Goal: Transaction & Acquisition: Book appointment/travel/reservation

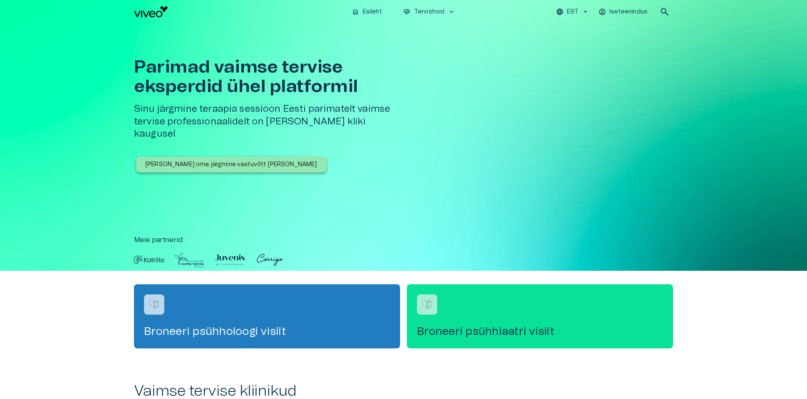
click at [532, 322] on div "Broneeri psühhiaatri visiit" at bounding box center [540, 316] width 266 height 64
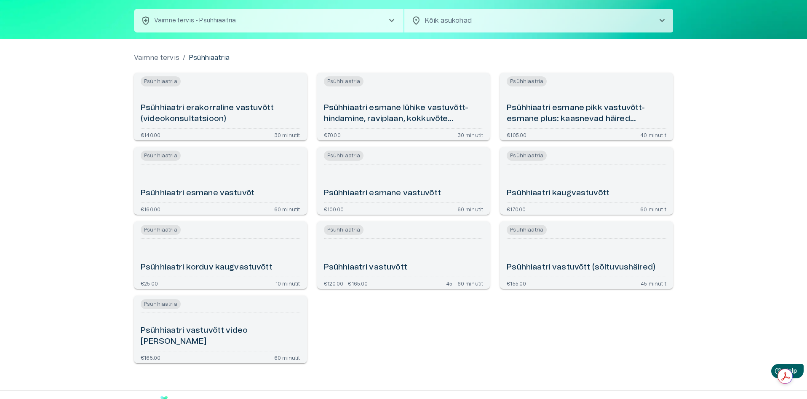
scroll to position [68, 0]
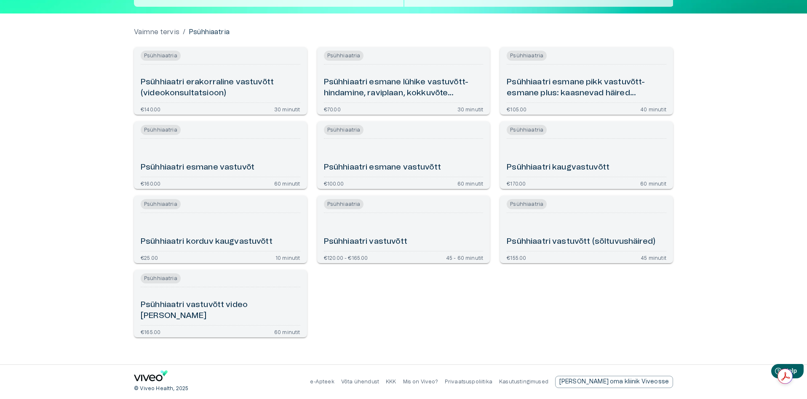
click at [438, 382] on p "Mis on Viveo?" at bounding box center [420, 381] width 35 height 7
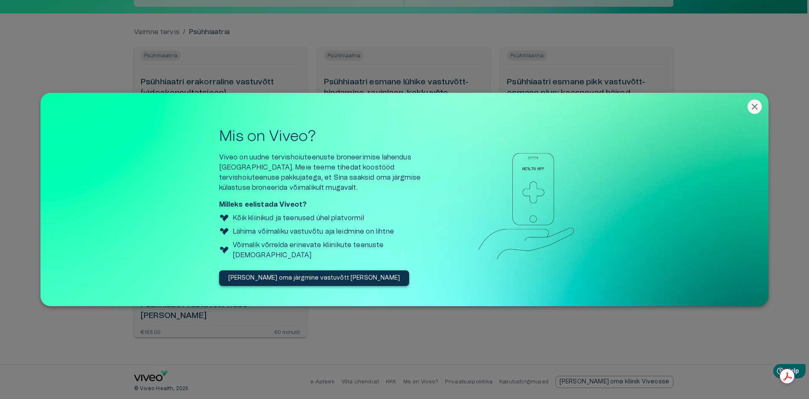
click at [752, 111] on icon "Close" at bounding box center [755, 107] width 10 height 10
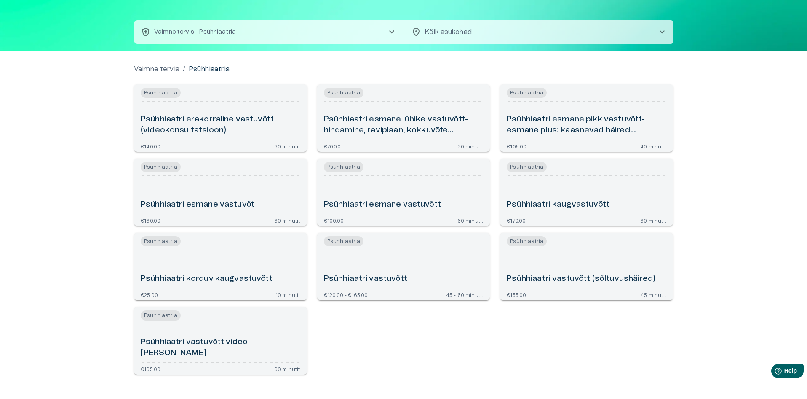
scroll to position [0, 0]
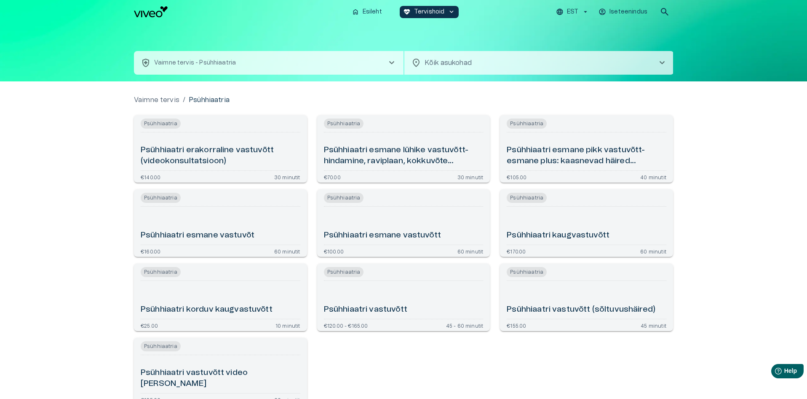
click at [293, 60] on button "health_and_safety Vaimne tervis - Psühhiaatria chevron_right" at bounding box center [269, 63] width 270 height 24
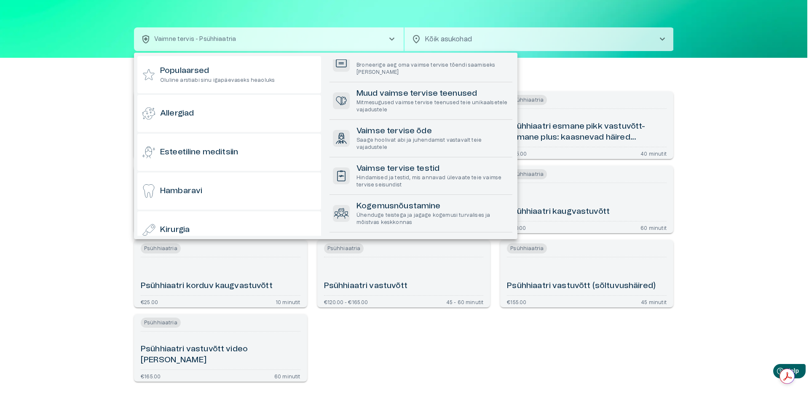
click at [773, 251] on div at bounding box center [404, 199] width 809 height 399
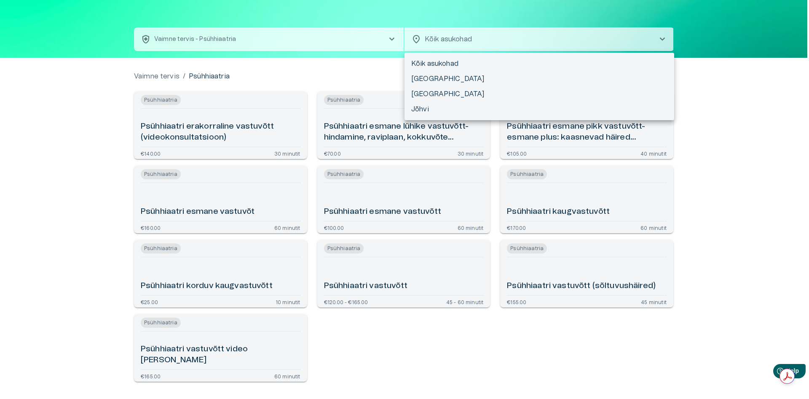
click at [559, 39] on body "Hindame teie privaatsust Kasutame küpsiseid teie sirvimiskogemuse parandamiseks…" at bounding box center [404, 175] width 809 height 399
click at [431, 99] on li "[GEOGRAPHIC_DATA]" at bounding box center [539, 93] width 270 height 15
type input "**********"
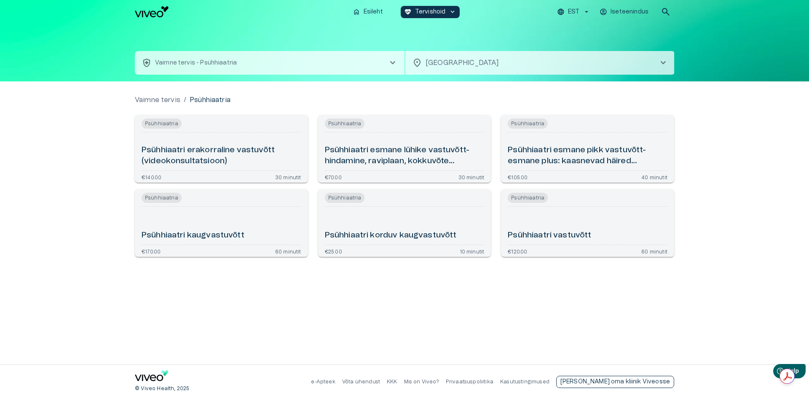
click at [660, 382] on p "[PERSON_NAME] oma kliinik Viveosse" at bounding box center [615, 381] width 110 height 9
drag, startPoint x: 405, startPoint y: 380, endPoint x: 412, endPoint y: 380, distance: 6.7
click at [380, 380] on p "Võta ühendust" at bounding box center [361, 381] width 38 height 7
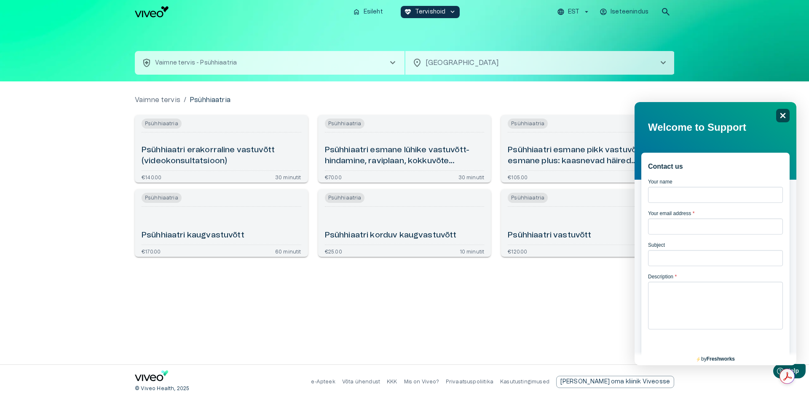
click at [782, 112] on icon "Close" at bounding box center [782, 115] width 6 height 6
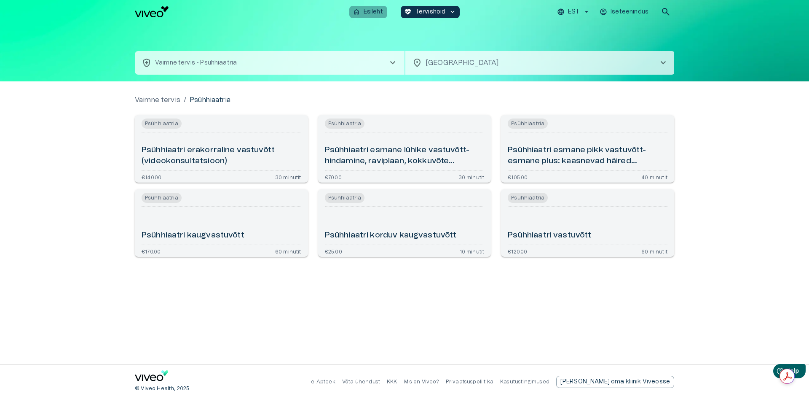
click at [380, 13] on p "Esileht" at bounding box center [373, 12] width 19 height 9
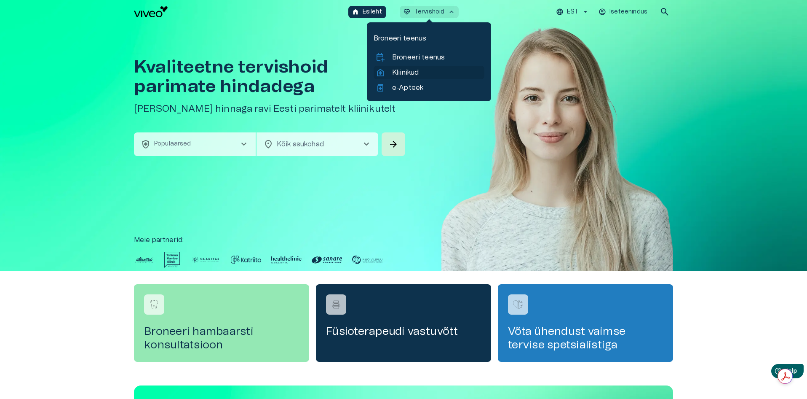
click at [415, 72] on p "Kliinikud" at bounding box center [405, 72] width 27 height 10
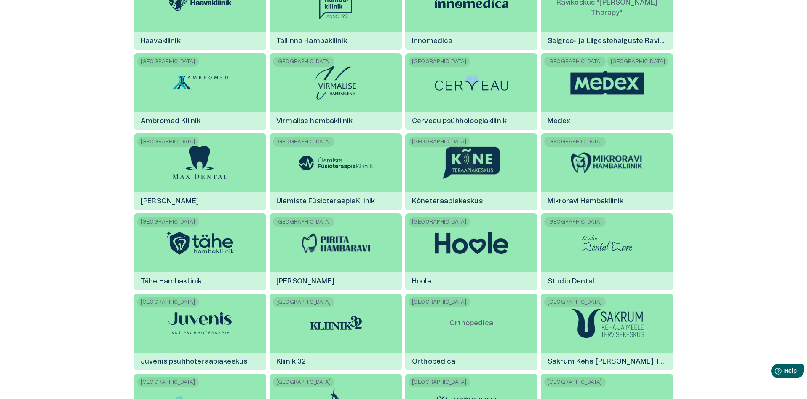
scroll to position [1116, 0]
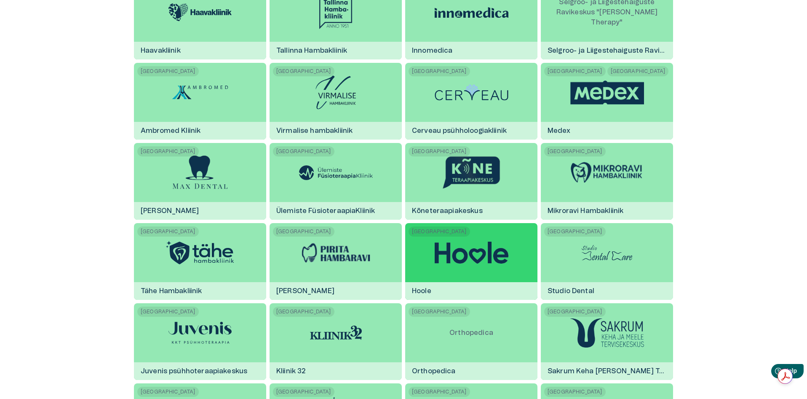
click at [502, 265] on div at bounding box center [472, 252] width 74 height 59
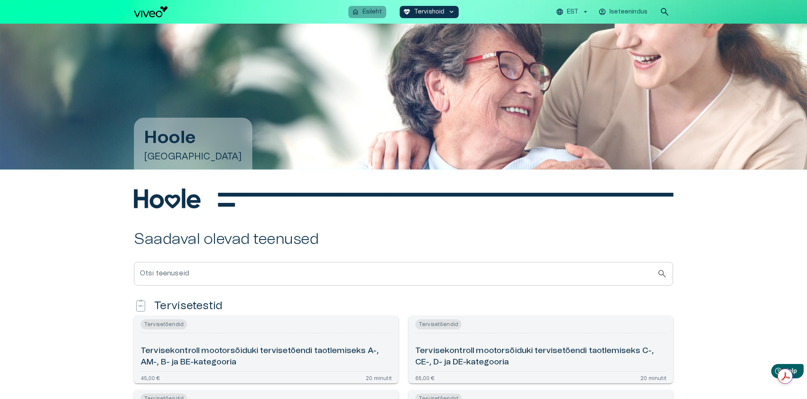
click at [372, 10] on p "Esileht" at bounding box center [372, 12] width 19 height 9
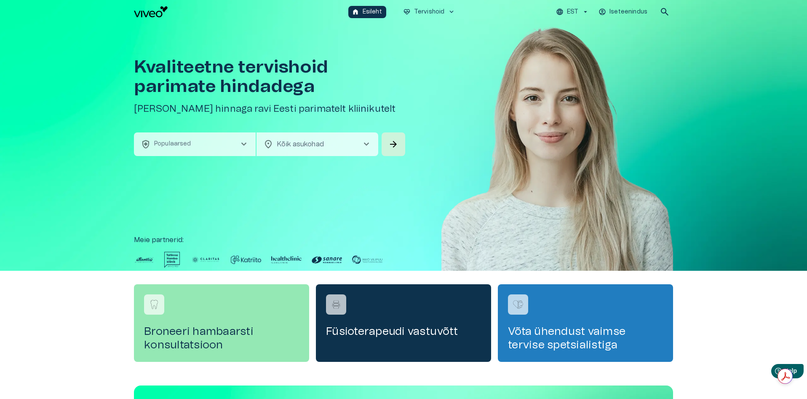
click at [241, 145] on span "chevron_right" at bounding box center [244, 144] width 10 height 10
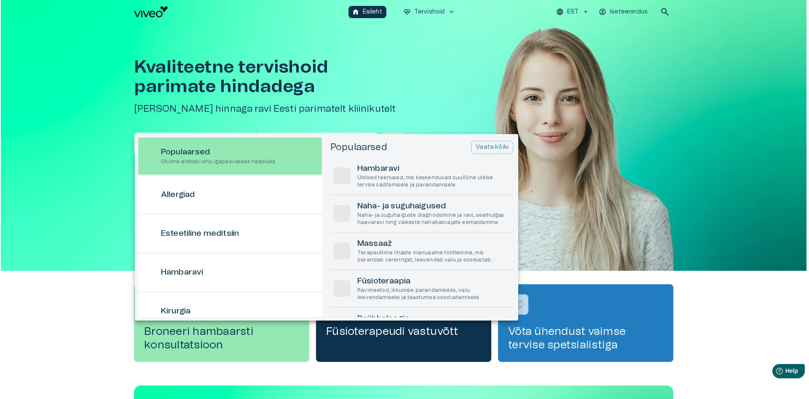
scroll to position [24, 0]
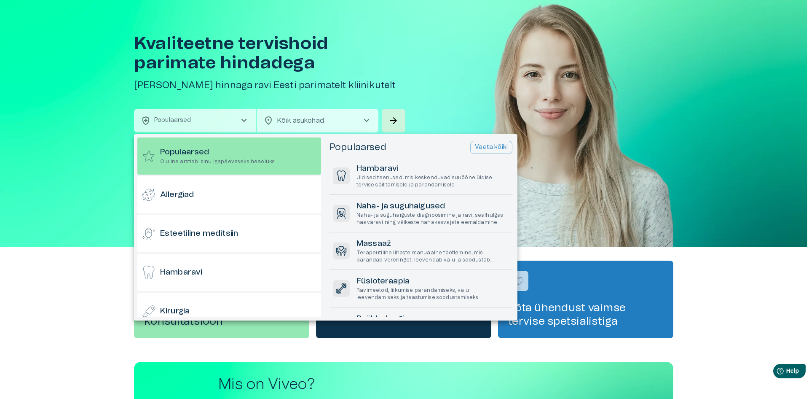
click at [241, 145] on div "Populaarsed Oluline arstiabi sinu igapäevaseks heaoluks" at bounding box center [229, 155] width 184 height 37
click at [101, 150] on div at bounding box center [404, 199] width 809 height 399
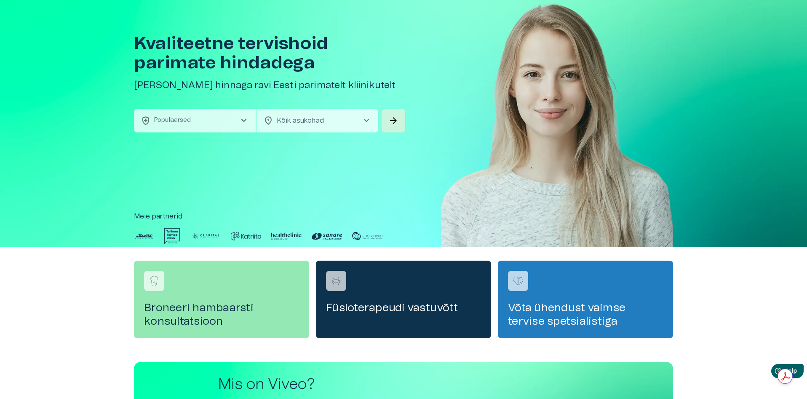
click at [243, 119] on span "chevron_right" at bounding box center [244, 120] width 10 height 10
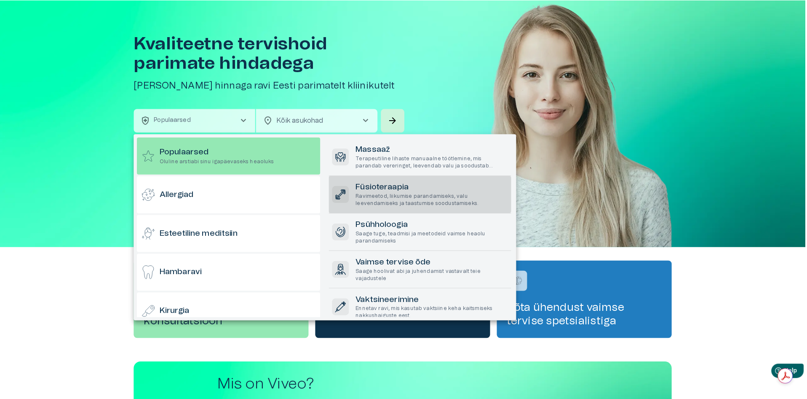
scroll to position [106, 0]
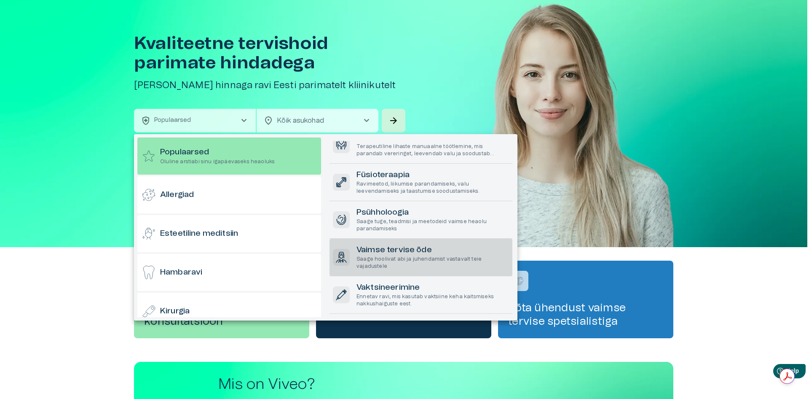
click at [417, 260] on p "Saage hoolivat abi ja juhendamist vastavalt teie vajadustele" at bounding box center [432, 262] width 153 height 14
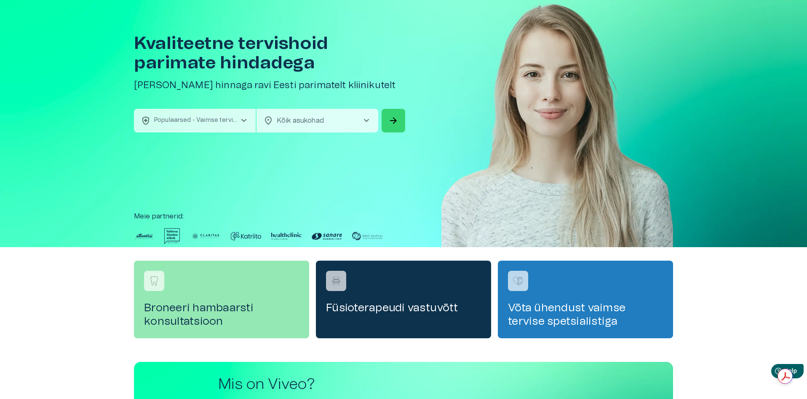
click at [391, 124] on span "arrow_forward" at bounding box center [393, 120] width 10 height 10
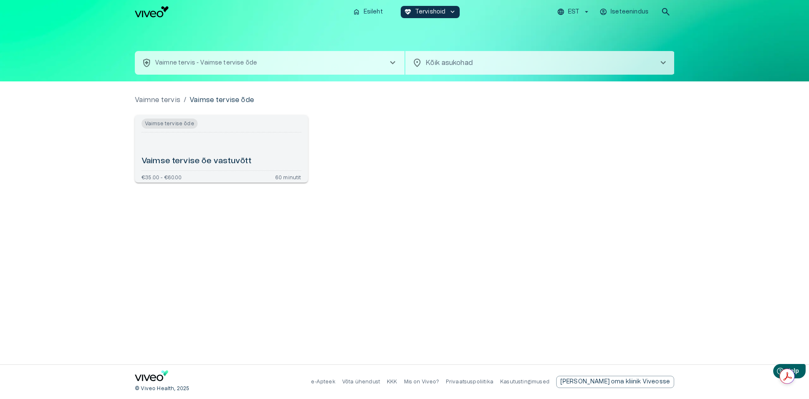
click at [170, 121] on span "Vaimse tervise õde" at bounding box center [170, 123] width 56 height 10
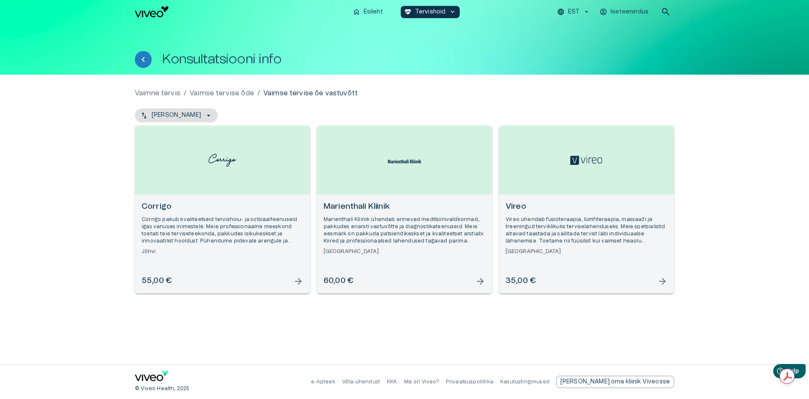
click at [663, 282] on span "arrow_forward" at bounding box center [662, 281] width 10 height 10
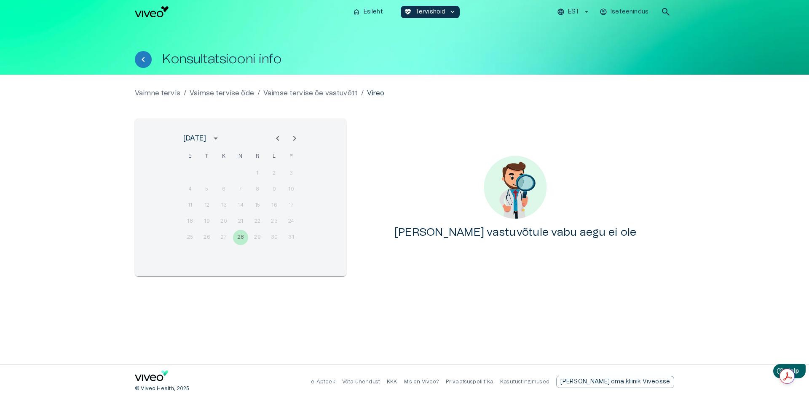
click at [294, 141] on icon "Next month" at bounding box center [294, 138] width 10 height 10
click at [294, 140] on icon "Next month" at bounding box center [294, 138] width 3 height 5
click at [295, 140] on icon "Next month" at bounding box center [294, 138] width 10 height 10
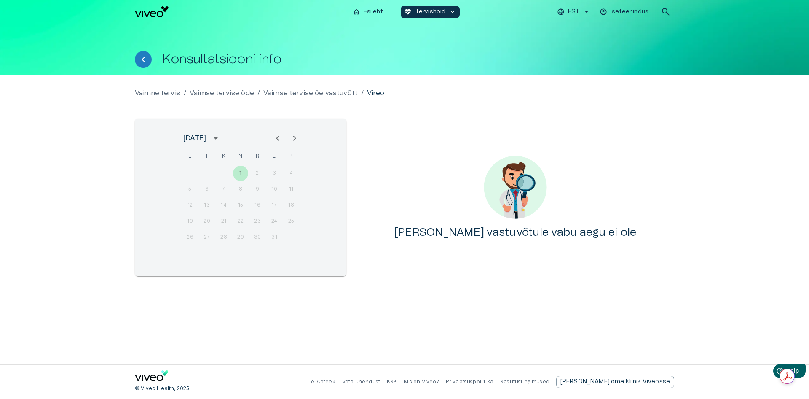
click at [296, 140] on icon "Next month" at bounding box center [294, 138] width 10 height 10
click at [278, 136] on icon "Previous month" at bounding box center [278, 138] width 10 height 10
click at [279, 138] on icon "Previous month" at bounding box center [278, 138] width 10 height 10
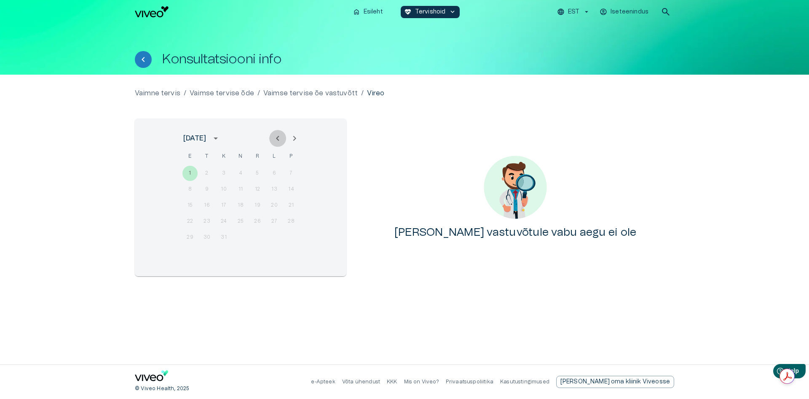
click at [279, 138] on icon "Previous month" at bounding box center [278, 138] width 10 height 10
click at [147, 59] on icon "Tagasi" at bounding box center [143, 59] width 10 height 10
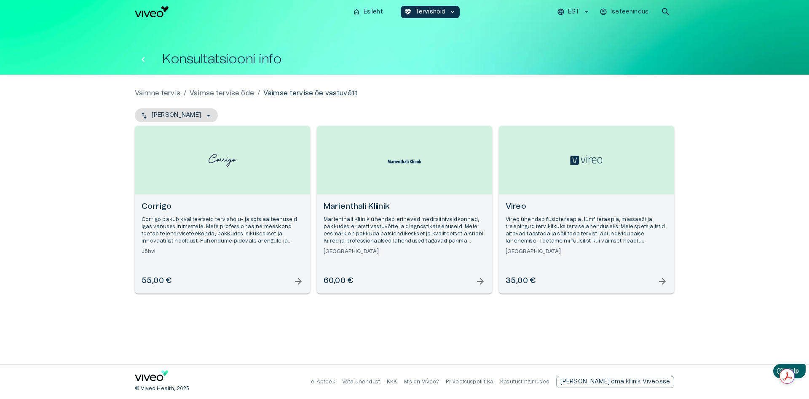
click at [140, 59] on icon "Tagasi" at bounding box center [143, 59] width 10 height 10
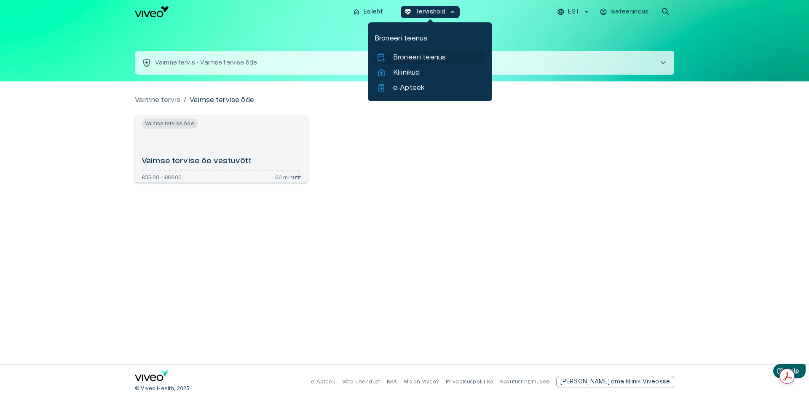
click at [408, 53] on p "Broneeri teenus" at bounding box center [419, 57] width 53 height 10
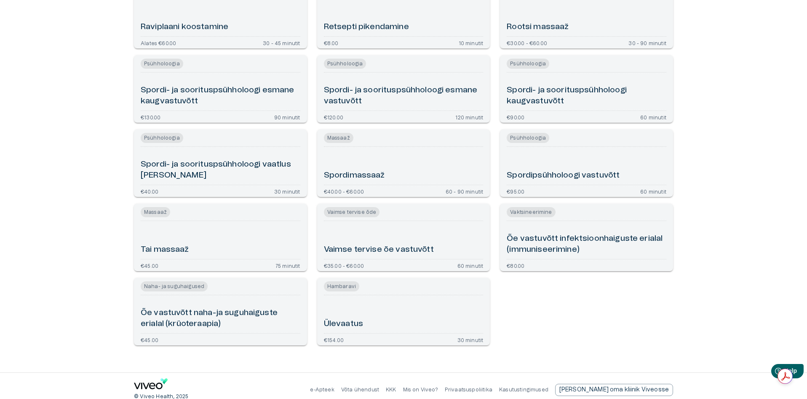
scroll to position [1827, 0]
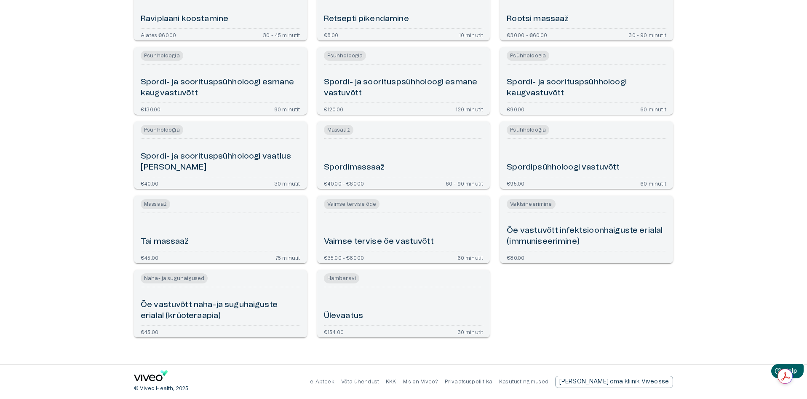
click at [546, 238] on h6 "Õe vastuvõtt infektsioonhaiguste erialal (immuniseerimine)" at bounding box center [587, 236] width 160 height 22
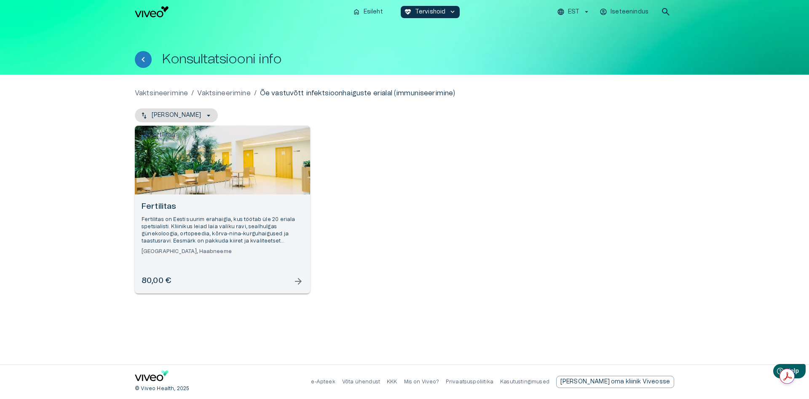
click at [228, 232] on p "Fertilitas on Eesti suurim erahaigla, kus töötab üle 20 eriala spetsialisti. Kl…" at bounding box center [223, 230] width 162 height 29
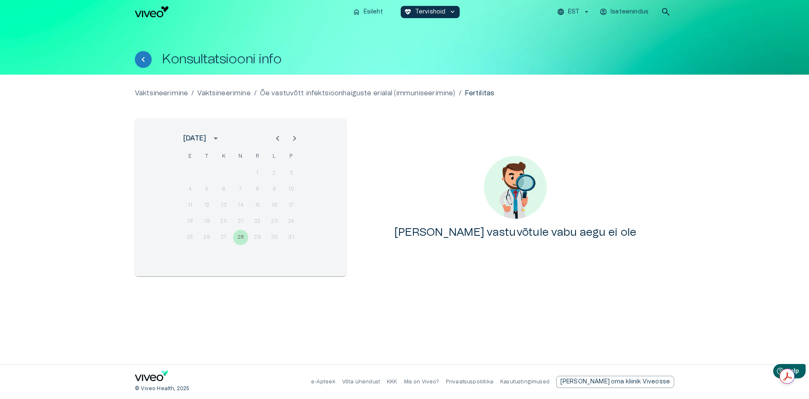
click at [294, 137] on icon "Next month" at bounding box center [294, 138] width 10 height 10
click at [294, 137] on icon "Next month" at bounding box center [294, 138] width 3 height 5
click at [276, 174] on div "1 2" at bounding box center [240, 173] width 135 height 15
click at [292, 136] on icon "Next month" at bounding box center [294, 138] width 10 height 10
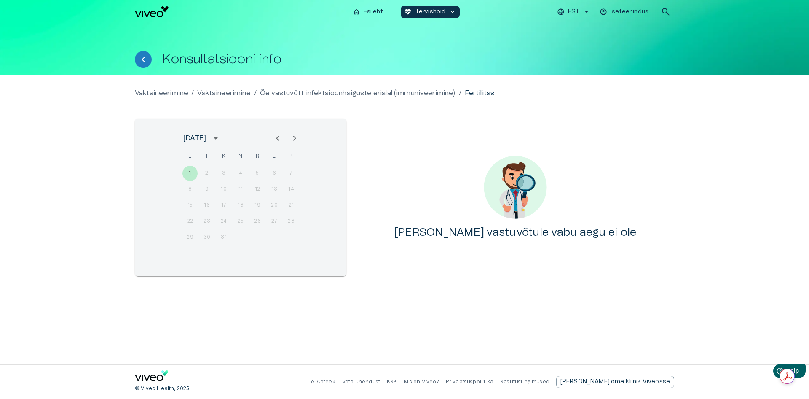
drag, startPoint x: 230, startPoint y: 212, endPoint x: 239, endPoint y: 209, distance: 8.9
click at [231, 212] on div "15 16 17 18 19 20 21" at bounding box center [240, 205] width 135 height 15
click at [298, 137] on icon "Next month" at bounding box center [294, 138] width 10 height 10
click at [290, 137] on icon "Next month" at bounding box center [294, 138] width 10 height 10
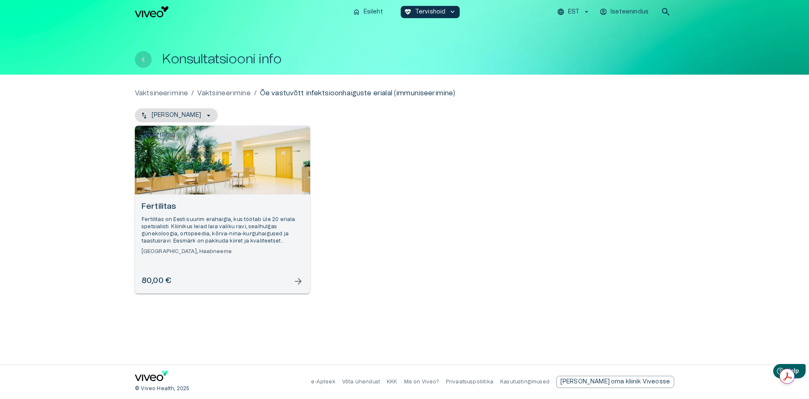
click at [145, 59] on icon "Tagasi" at bounding box center [143, 59] width 10 height 10
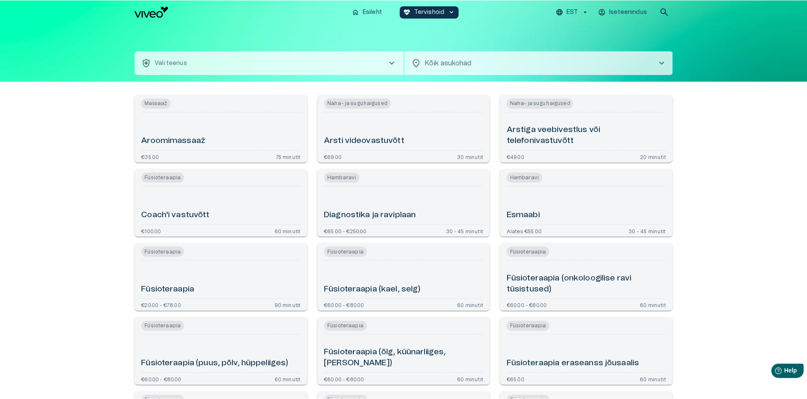
scroll to position [1827, 0]
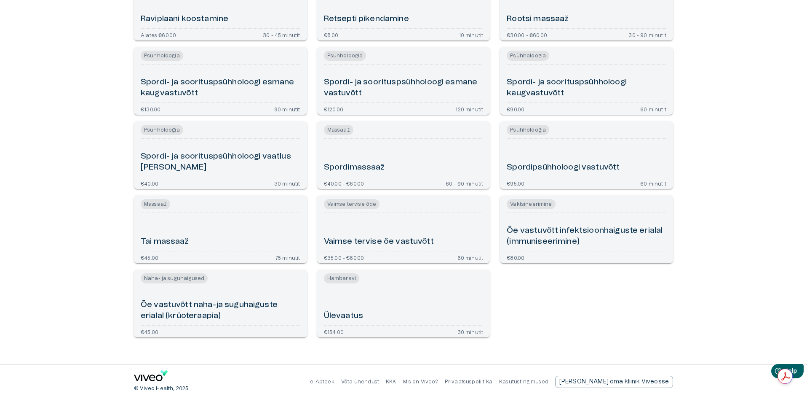
click at [223, 310] on h6 "Õe vastuvõtt naha-ja suguhaiguste erialal (krüoteraapia)" at bounding box center [221, 310] width 160 height 22
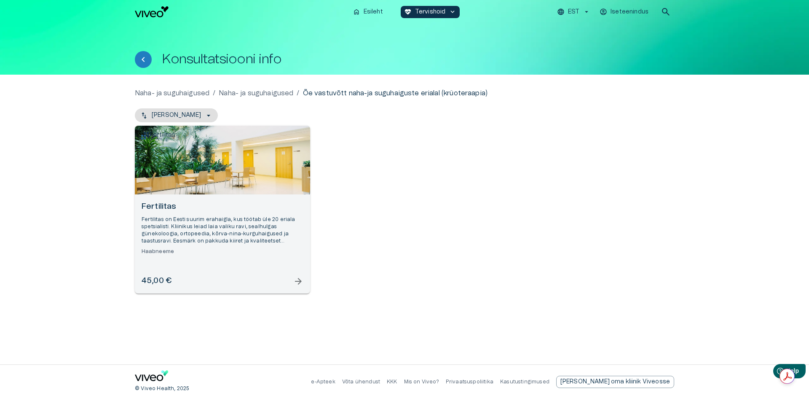
click at [190, 281] on div "45,00 € arrow_forward" at bounding box center [223, 280] width 162 height 11
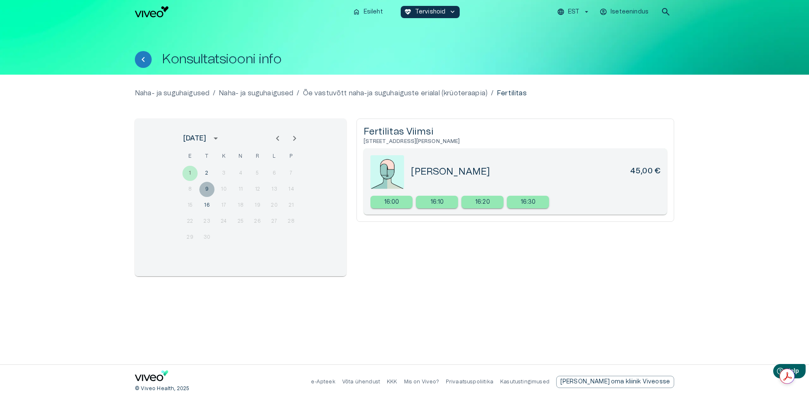
click at [207, 187] on button "9" at bounding box center [206, 189] width 15 height 15
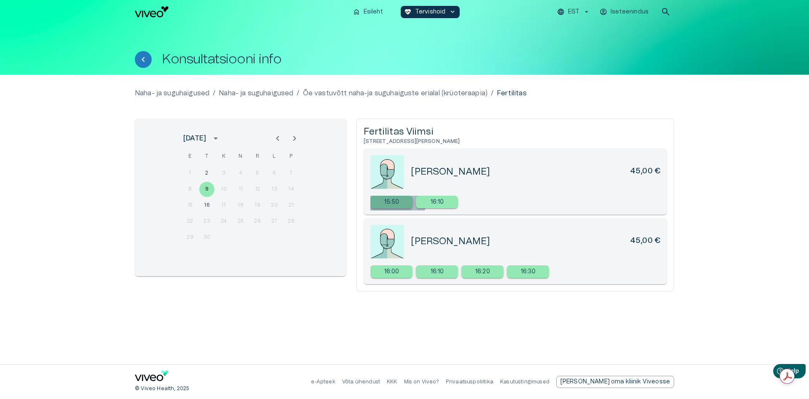
click at [397, 204] on p "15:50" at bounding box center [391, 202] width 15 height 9
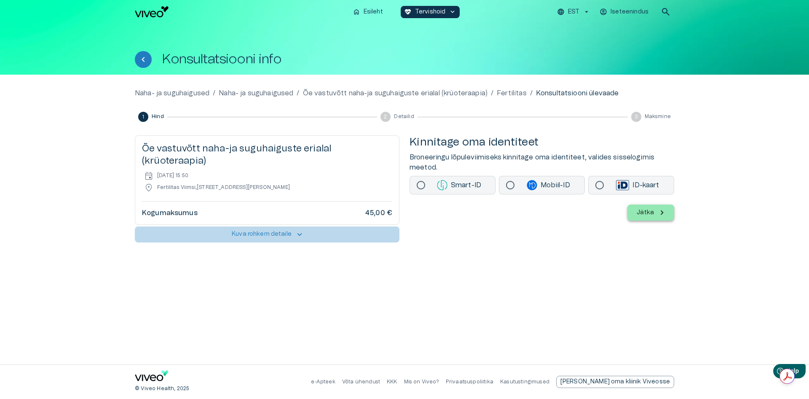
click at [297, 234] on span "keyboard_arrow_up" at bounding box center [299, 234] width 9 height 9
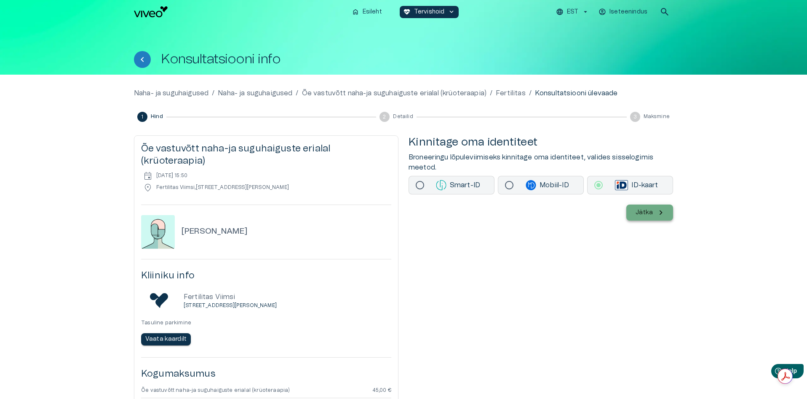
click at [651, 215] on p "Jätka" at bounding box center [644, 212] width 17 height 9
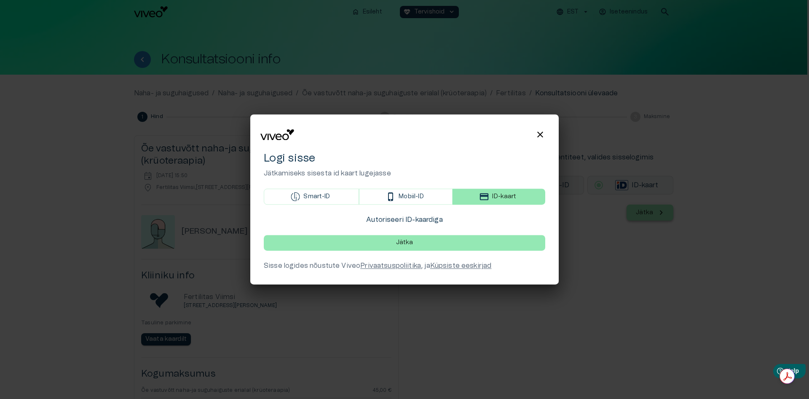
click at [456, 251] on div "Autoriseeri ID-kaardiga Jätka Sisse logides nõustute Viveo Privaatsuspoliitika …" at bounding box center [404, 243] width 281 height 56
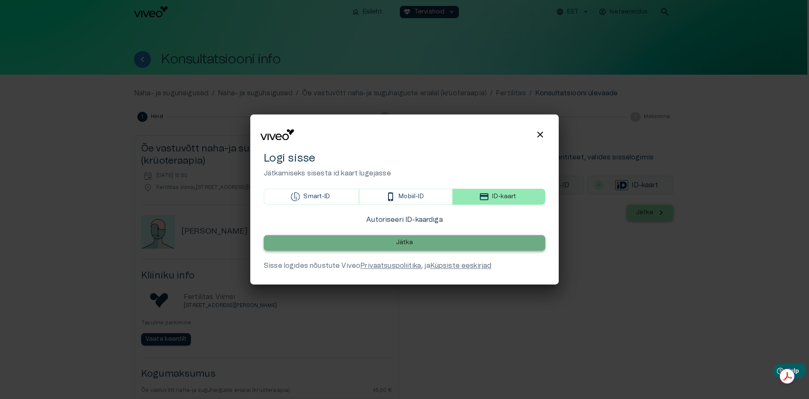
click at [411, 244] on p "Jätka" at bounding box center [404, 242] width 17 height 9
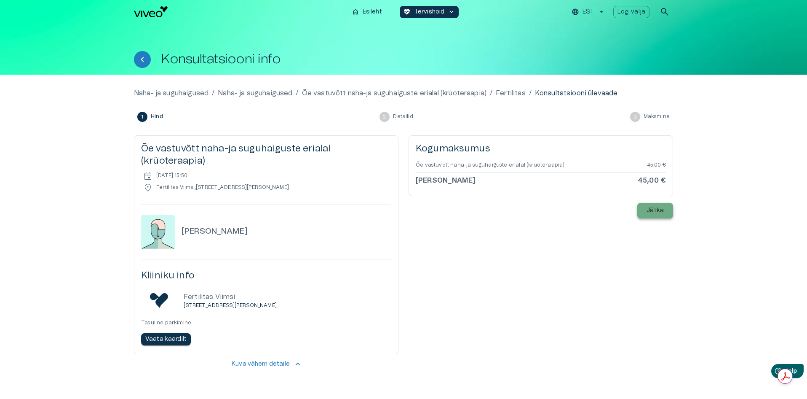
click at [664, 212] on button "Jätka" at bounding box center [655, 211] width 36 height 16
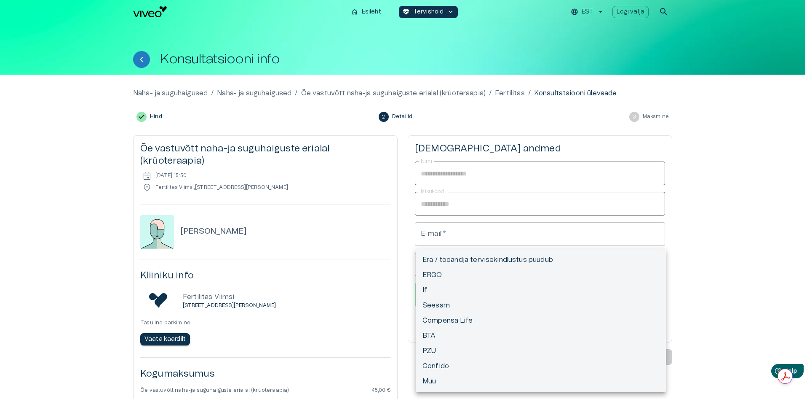
click at [656, 292] on body "Hindame teie privaatsust Kasutame küpsiseid teie sirvimiskogemuse parandamiseks…" at bounding box center [403, 199] width 807 height 399
click at [765, 277] on div at bounding box center [404, 199] width 809 height 399
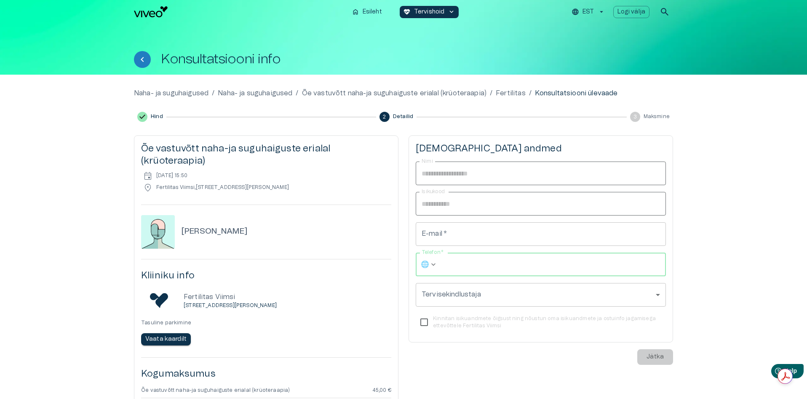
click at [484, 271] on input "Telefon   *" at bounding box center [553, 264] width 225 height 24
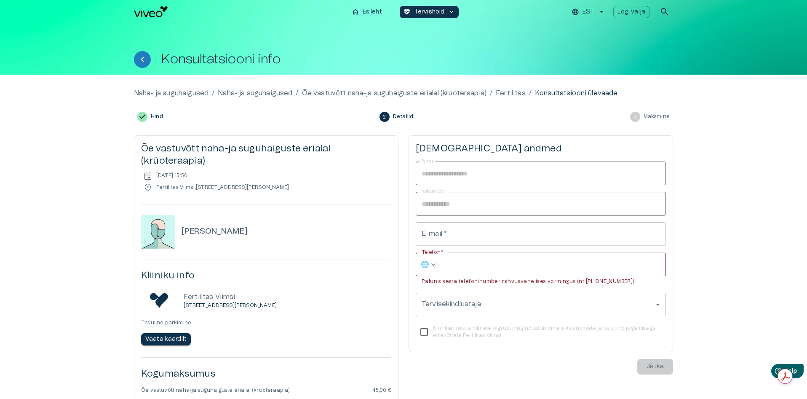
click at [723, 269] on div "**********" at bounding box center [403, 270] width 807 height 391
click at [638, 13] on p "Logi välja" at bounding box center [632, 12] width 28 height 9
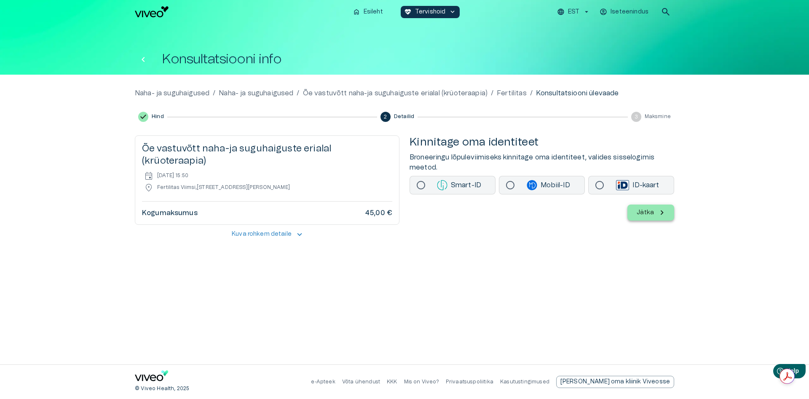
click at [136, 58] on button "Tagasi" at bounding box center [143, 59] width 17 height 17
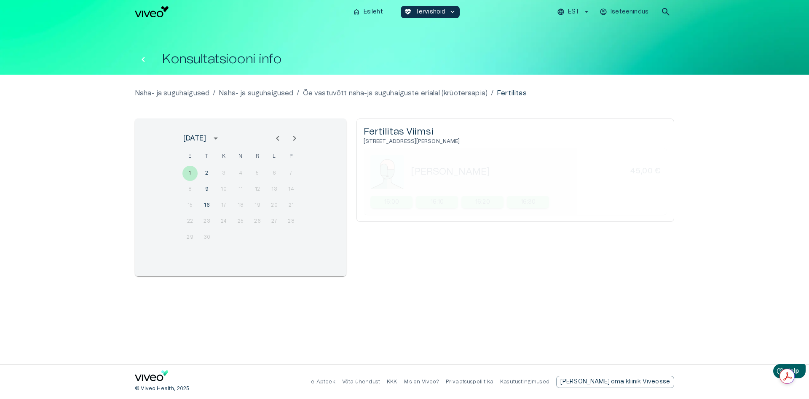
click at [140, 56] on icon "Tagasi" at bounding box center [143, 59] width 10 height 10
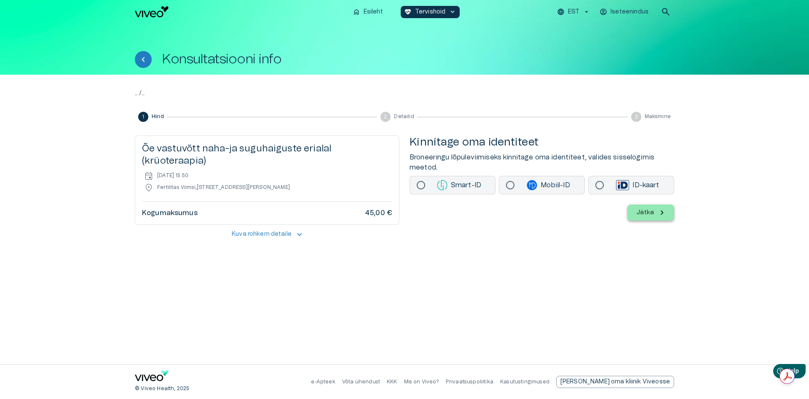
click at [140, 56] on icon "Tagasi" at bounding box center [143, 59] width 10 height 10
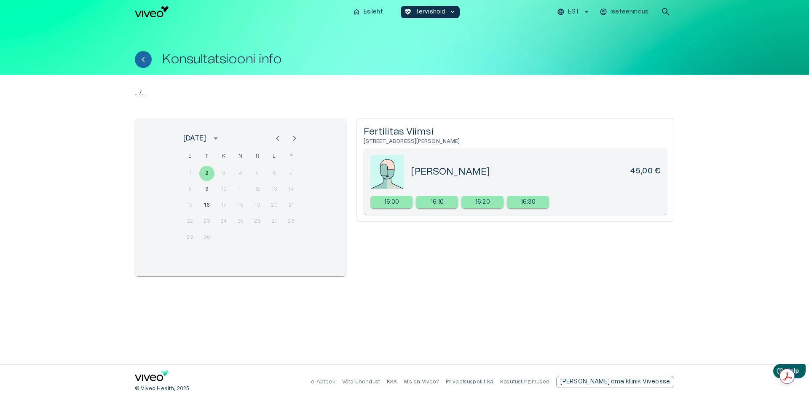
click at [140, 56] on icon "Tagasi" at bounding box center [143, 59] width 10 height 10
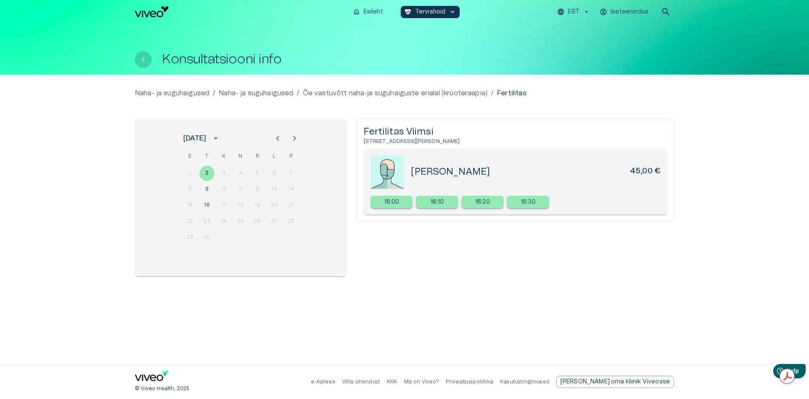
click at [142, 56] on icon "Tagasi" at bounding box center [143, 59] width 10 height 10
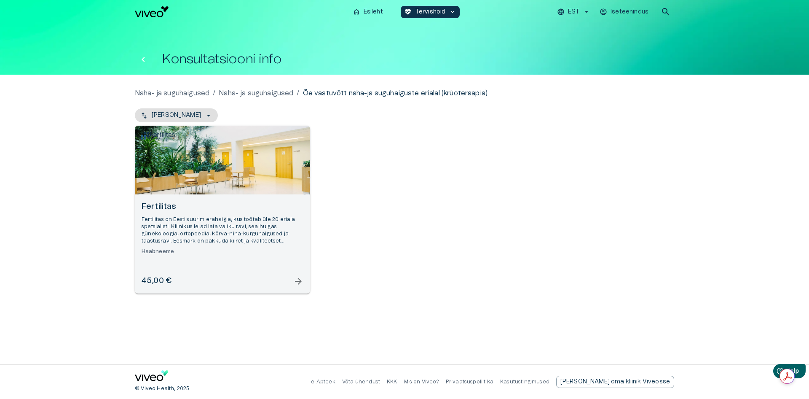
click at [147, 56] on icon "Tagasi" at bounding box center [143, 59] width 10 height 10
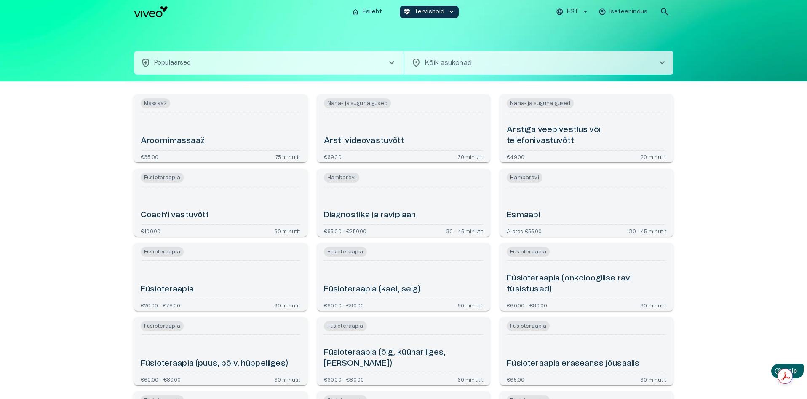
click at [589, 64] on body "Hindame teie privaatsust Kasutame küpsiseid teie sirvimiskogemuse parandamiseks…" at bounding box center [403, 199] width 807 height 399
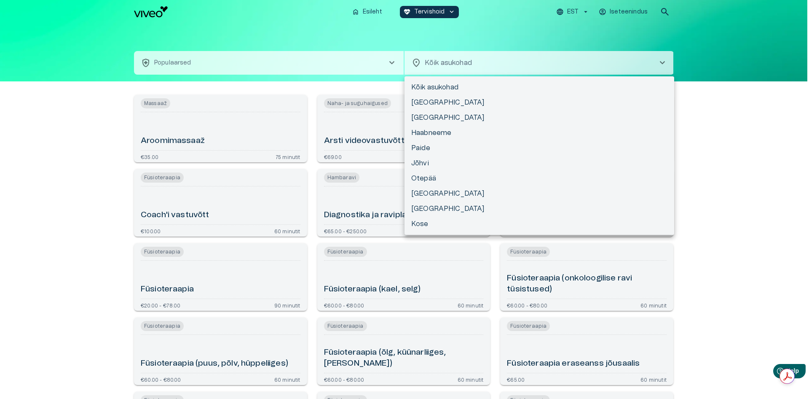
click at [589, 64] on div at bounding box center [404, 199] width 809 height 399
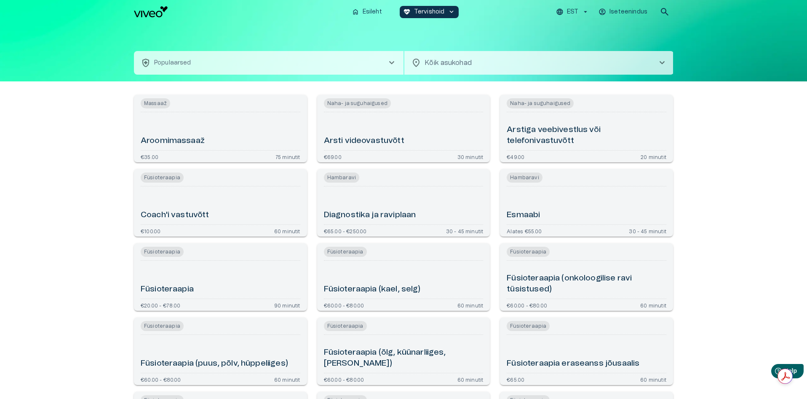
click at [384, 60] on button "health_and_safety Populaarsed chevron_right" at bounding box center [269, 63] width 270 height 24
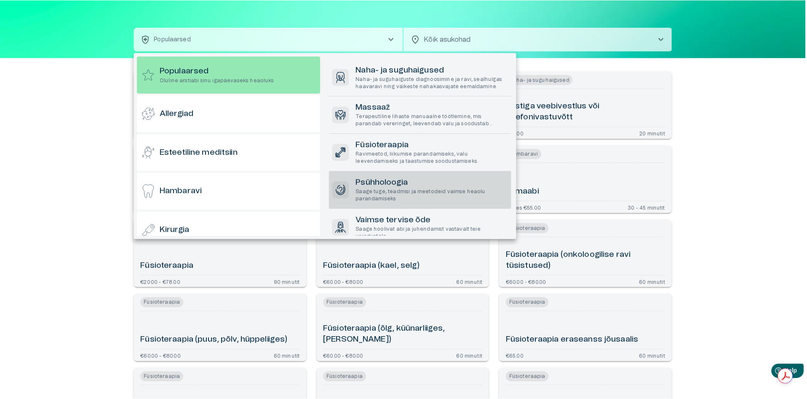
scroll to position [106, 0]
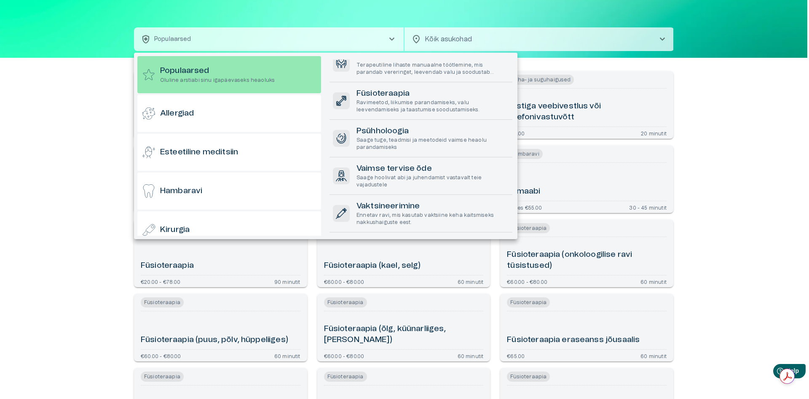
click at [755, 196] on div at bounding box center [404, 199] width 809 height 399
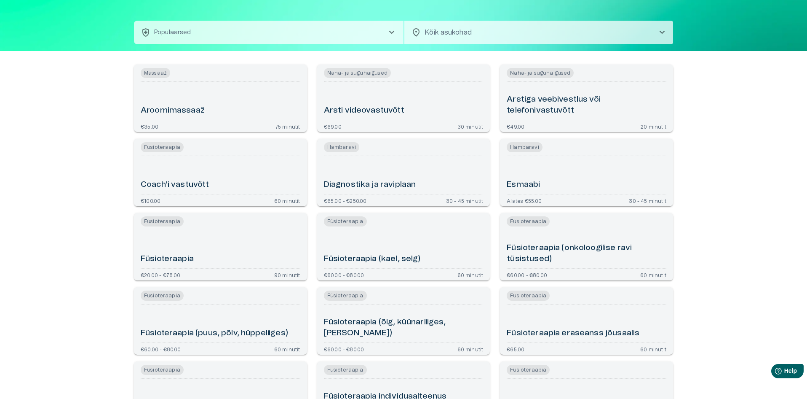
scroll to position [0, 0]
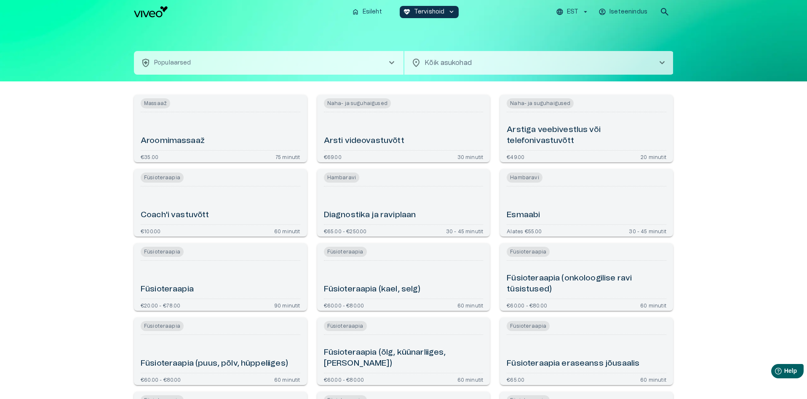
click at [396, 58] on span "chevron_right" at bounding box center [392, 63] width 10 height 10
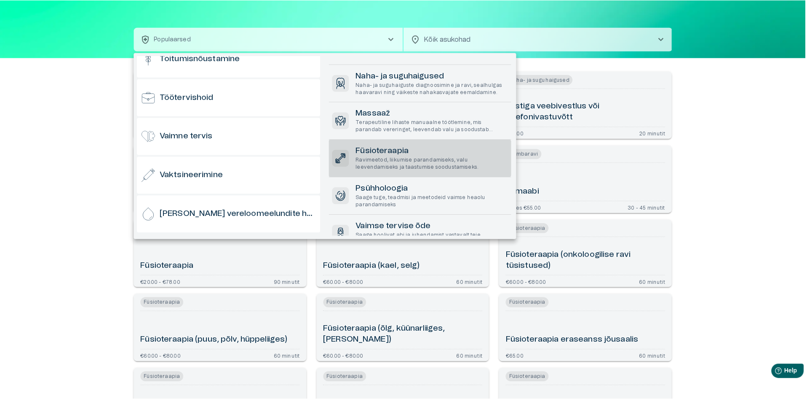
scroll to position [106, 0]
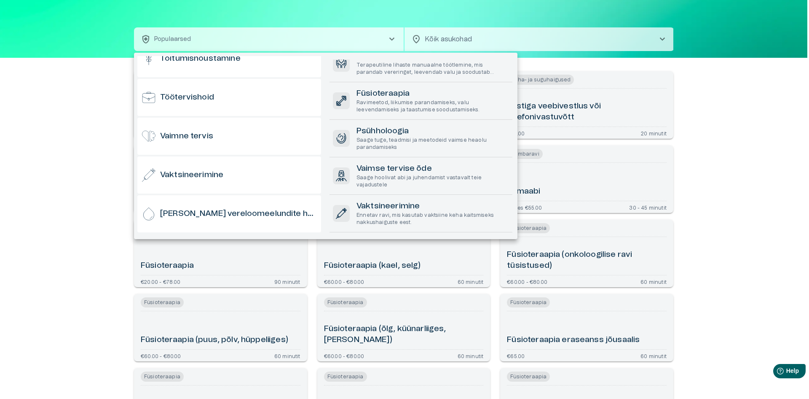
click at [768, 183] on div at bounding box center [404, 199] width 809 height 399
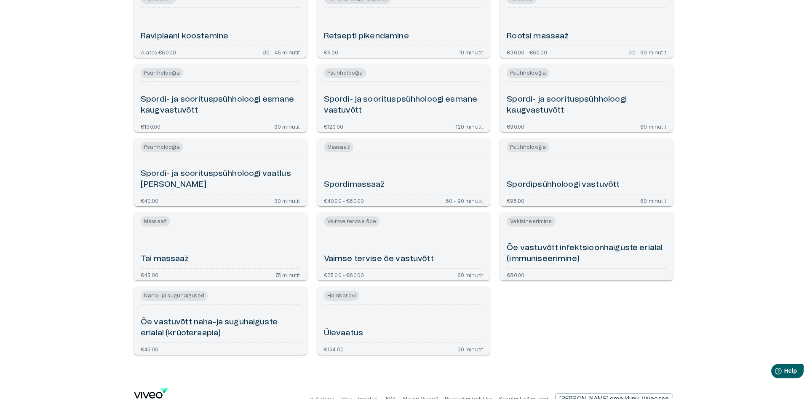
scroll to position [1827, 0]
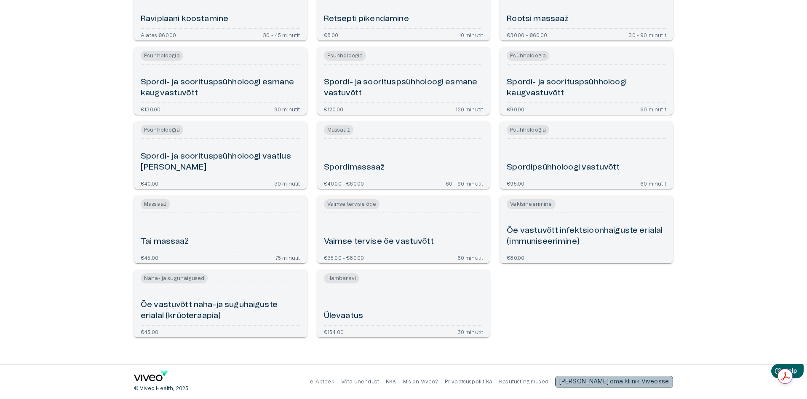
click at [657, 387] on div "[PERSON_NAME] oma kliinik Viveosse" at bounding box center [614, 381] width 118 height 12
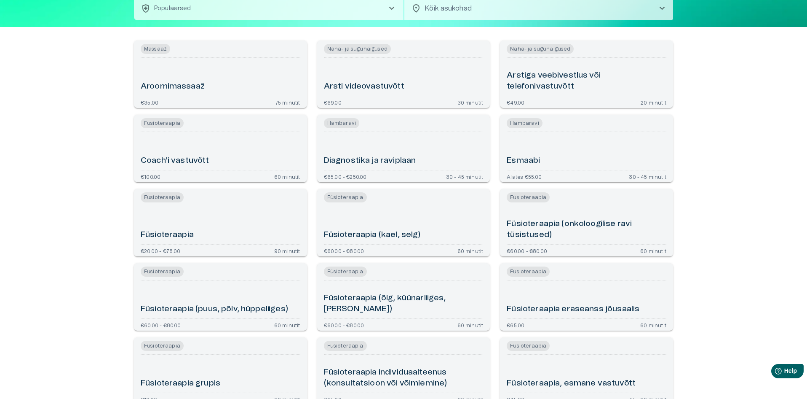
scroll to position [0, 0]
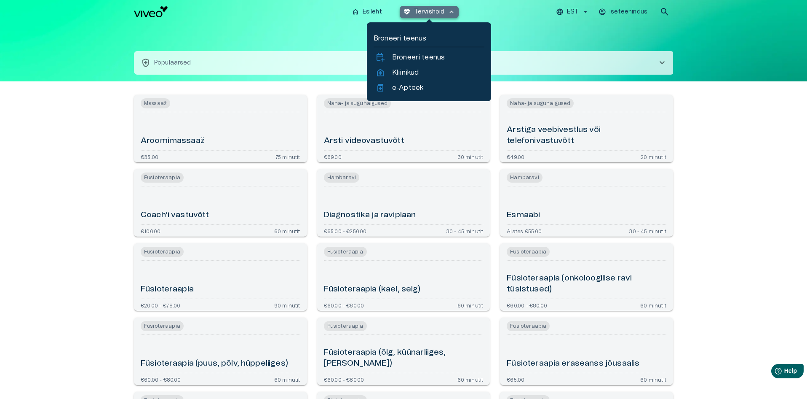
click at [447, 11] on button "ecg_heart Tervishoid keyboard_arrow_up" at bounding box center [429, 12] width 59 height 12
click at [413, 76] on p "Kliinikud" at bounding box center [405, 72] width 27 height 10
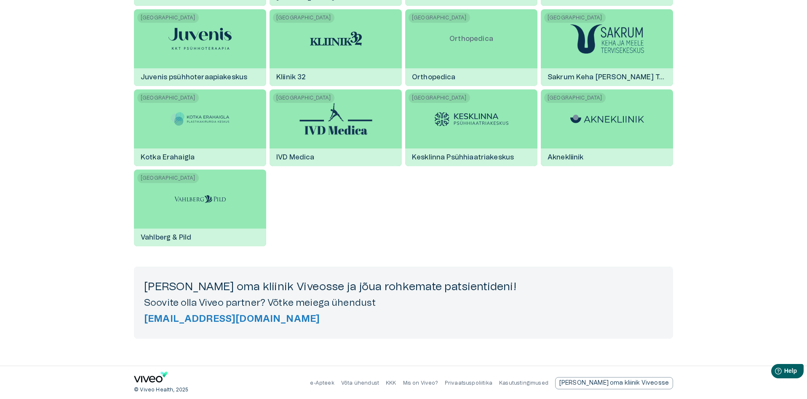
scroll to position [1411, 0]
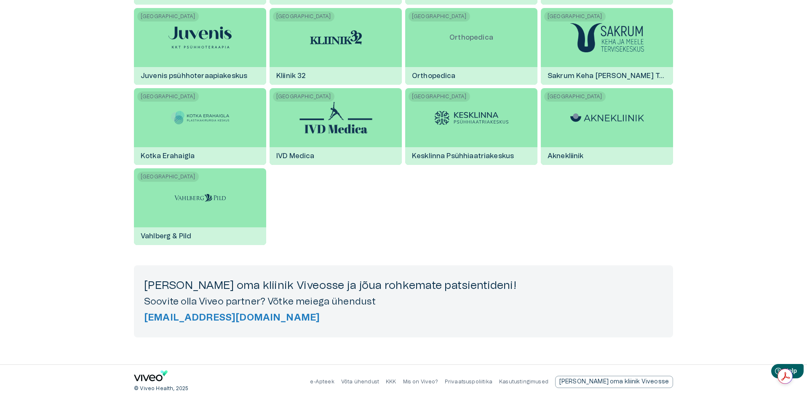
click at [175, 316] on h5 "[EMAIL_ADDRESS][DOMAIN_NAME]" at bounding box center [403, 317] width 519 height 12
click at [215, 336] on div "[PERSON_NAME] oma kliinik Viveosse ja jõua rohkemate patsientideni! Soovite oll…" at bounding box center [403, 301] width 539 height 72
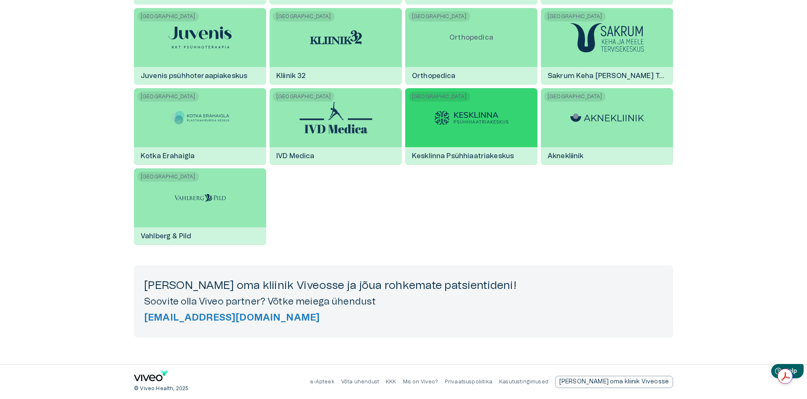
click at [471, 106] on div at bounding box center [472, 117] width 74 height 59
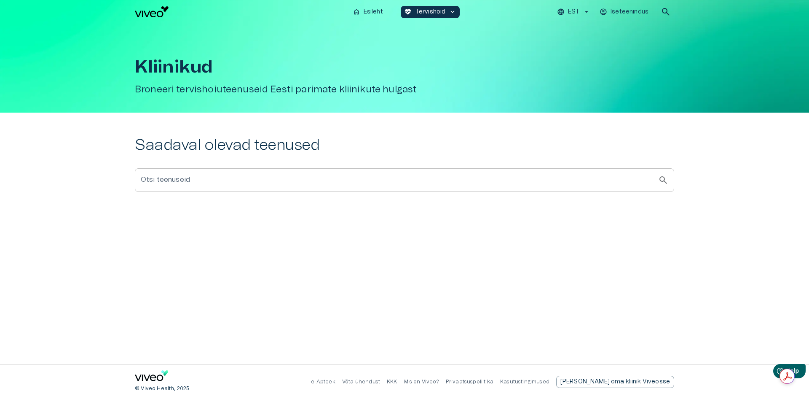
click at [500, 175] on input "Otsi teenuseid" at bounding box center [396, 180] width 523 height 24
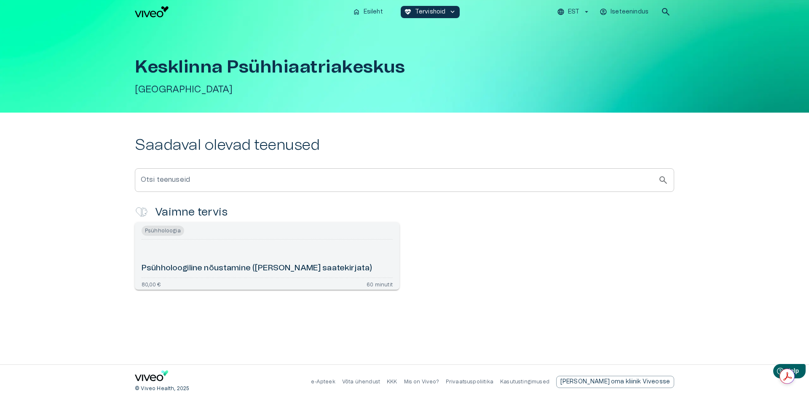
click at [227, 262] on div "Psühholoogiline nõustamine ([PERSON_NAME] saatekirjata)" at bounding box center [267, 258] width 251 height 31
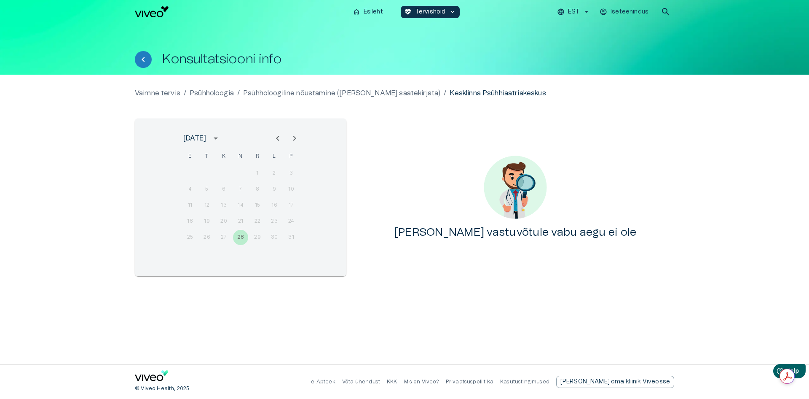
click at [297, 137] on icon "Next month" at bounding box center [294, 138] width 10 height 10
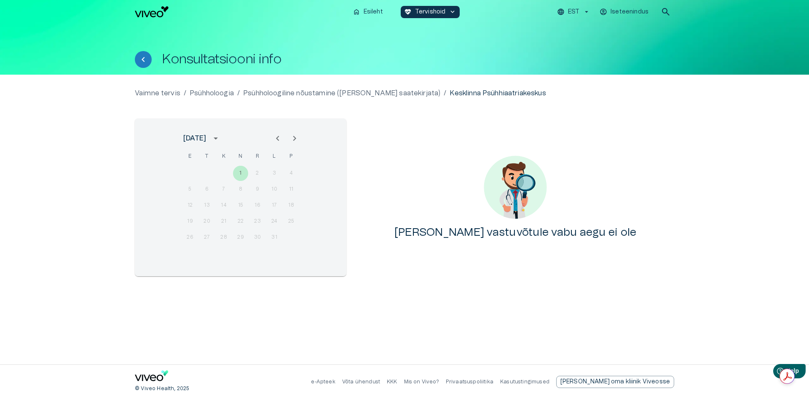
drag, startPoint x: 267, startPoint y: 196, endPoint x: 250, endPoint y: 167, distance: 33.2
click at [267, 195] on div "5 6 7 8 9 10 11" at bounding box center [240, 189] width 135 height 15
drag, startPoint x: 143, startPoint y: 59, endPoint x: 166, endPoint y: 79, distance: 29.9
click at [145, 61] on icon "Tagasi" at bounding box center [143, 59] width 10 height 10
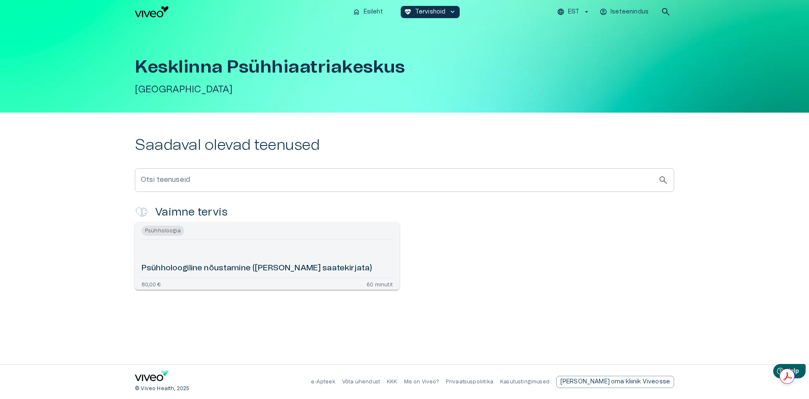
click at [265, 263] on h6 "Psühholoogiline nõustamine ([PERSON_NAME] saatekirjata)" at bounding box center [257, 267] width 230 height 11
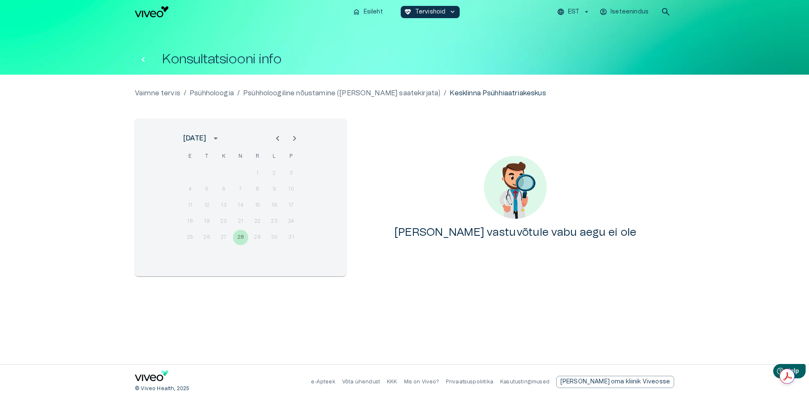
click at [143, 61] on icon "Tagasi" at bounding box center [143, 59] width 3 height 5
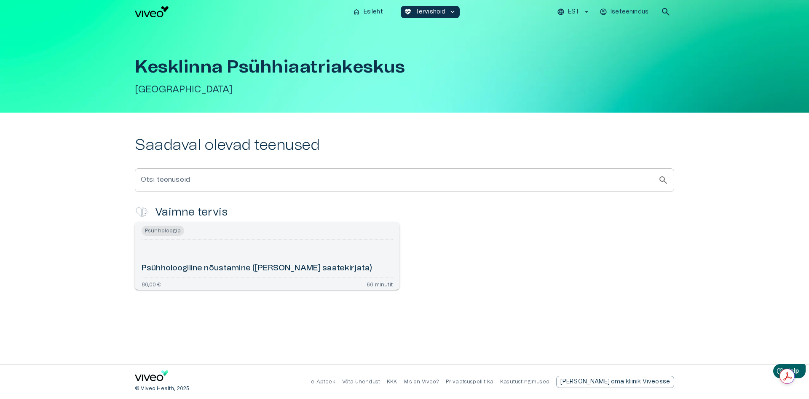
click at [143, 61] on h1 "Kesklinna Psühhiaatriakeskus" at bounding box center [404, 66] width 539 height 19
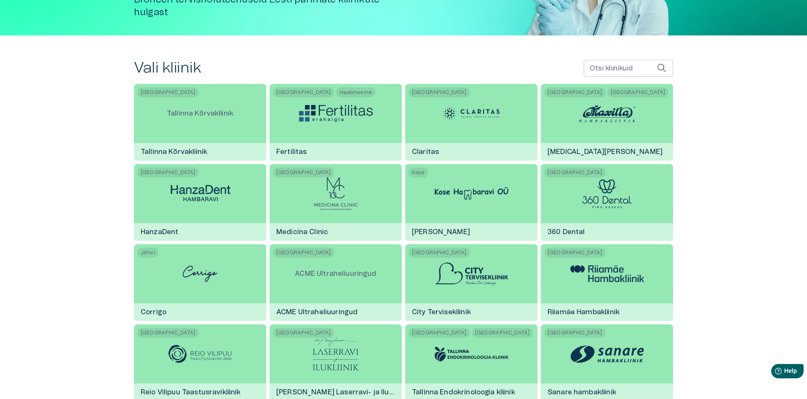
scroll to position [340, 0]
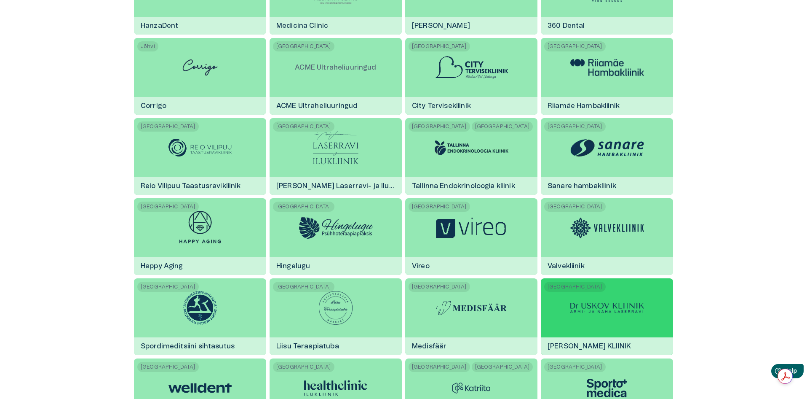
click at [586, 309] on img at bounding box center [607, 308] width 74 height 10
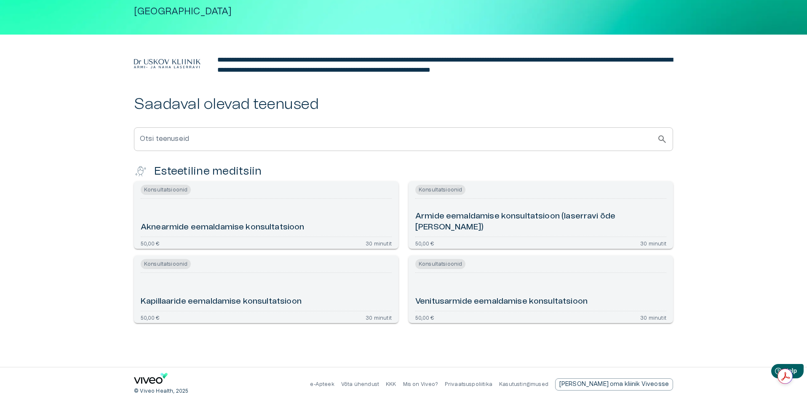
scroll to position [80, 0]
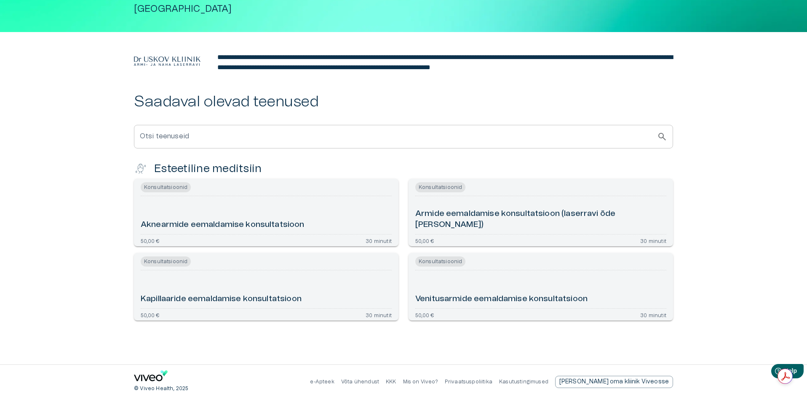
click at [299, 213] on div "Aknearmide eemaldamise konsultatsioon" at bounding box center [266, 214] width 251 height 31
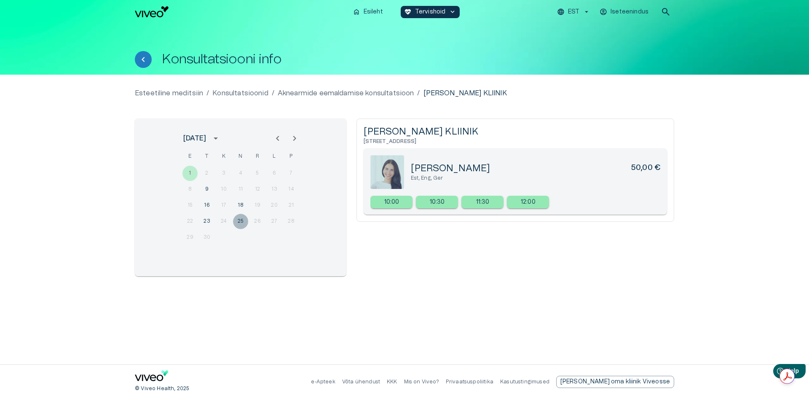
click at [238, 220] on button "25" at bounding box center [240, 221] width 15 height 15
click at [239, 203] on button "18" at bounding box center [240, 205] width 15 height 15
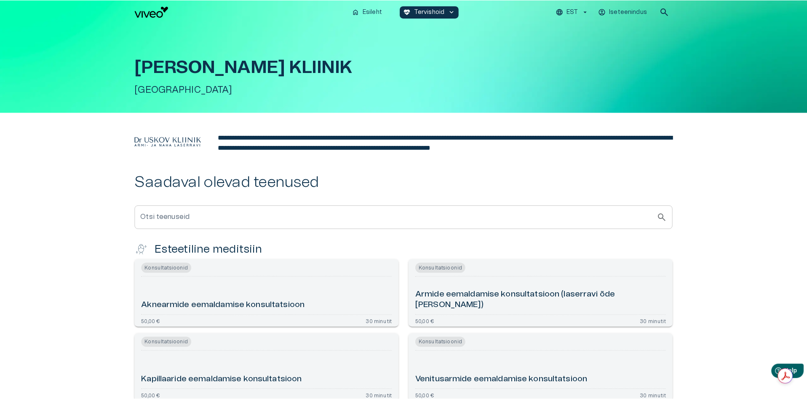
scroll to position [80, 0]
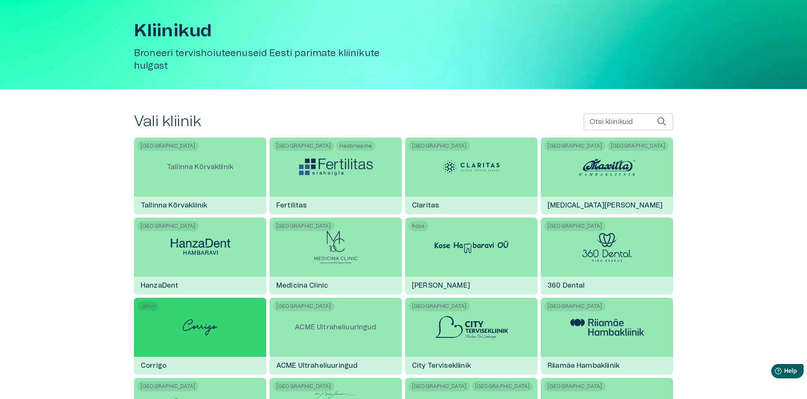
scroll to position [340, 0]
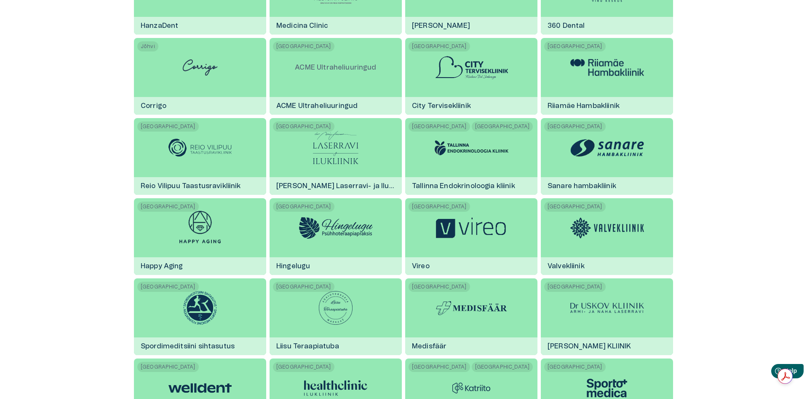
drag, startPoint x: 233, startPoint y: 67, endPoint x: 236, endPoint y: 70, distance: 4.8
click at [233, 68] on div "[PERSON_NAME]" at bounding box center [200, 76] width 132 height 77
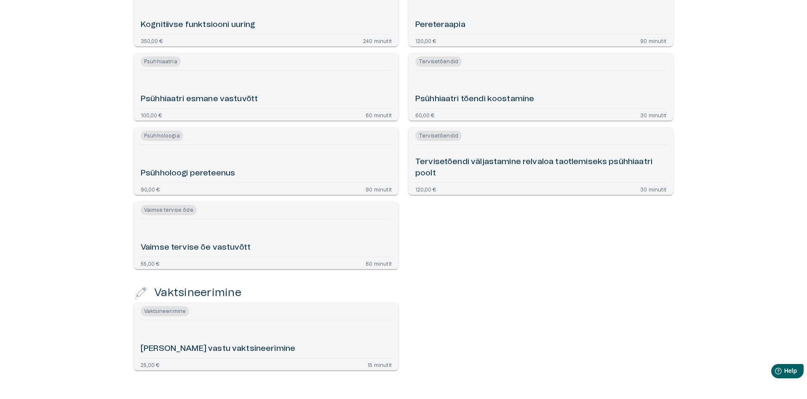
scroll to position [2161, 0]
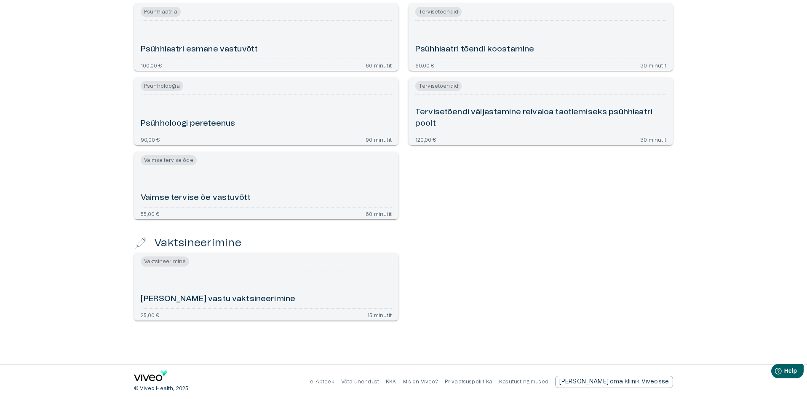
click at [206, 194] on h6 "Vaimse tervise õe vastuvõtt" at bounding box center [196, 197] width 110 height 11
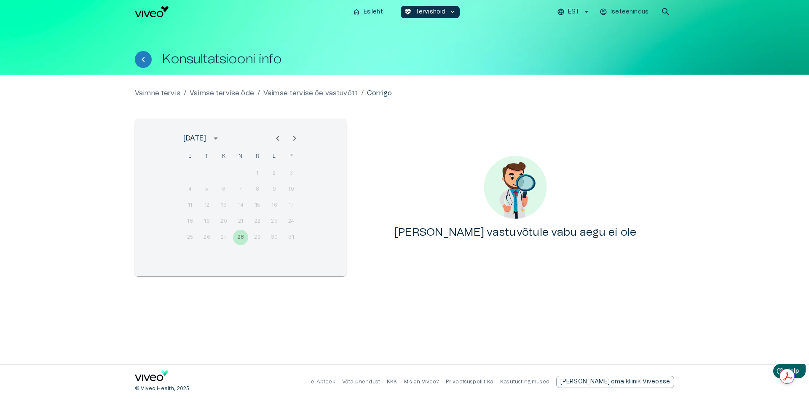
click at [297, 137] on icon "Next month" at bounding box center [294, 138] width 10 height 10
click at [297, 138] on icon "Next month" at bounding box center [294, 138] width 10 height 10
click at [298, 138] on icon "Next month" at bounding box center [294, 138] width 10 height 10
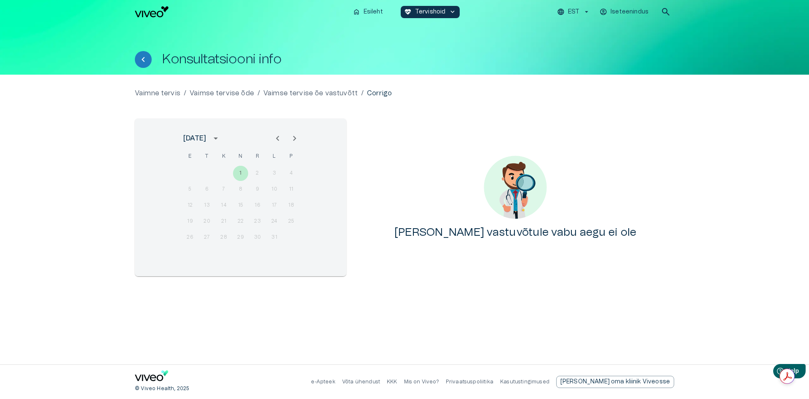
drag, startPoint x: 147, startPoint y: 58, endPoint x: 674, endPoint y: 130, distance: 531.6
click at [147, 58] on icon "Tagasi" at bounding box center [143, 59] width 10 height 10
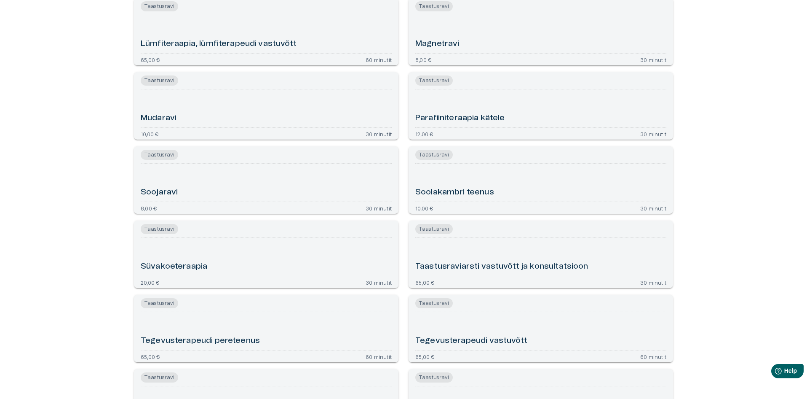
scroll to position [1192, 0]
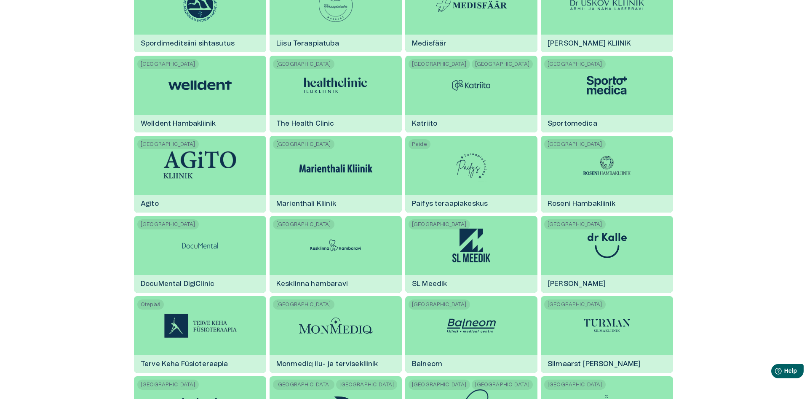
scroll to position [803, 0]
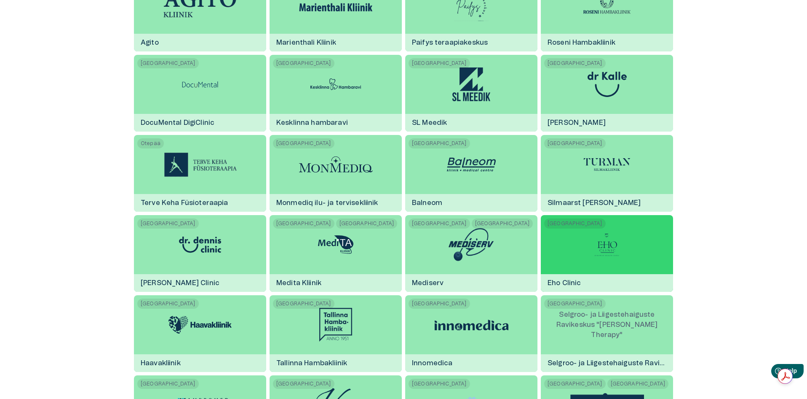
click at [649, 246] on div "Tallinn Eho Clinic" at bounding box center [607, 253] width 132 height 77
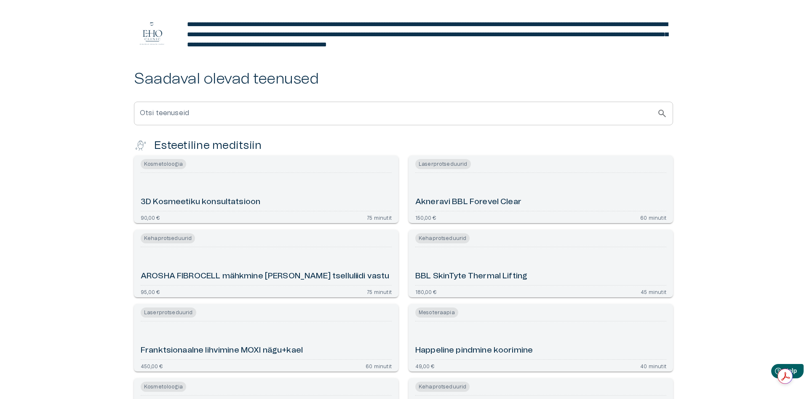
scroll to position [295, 0]
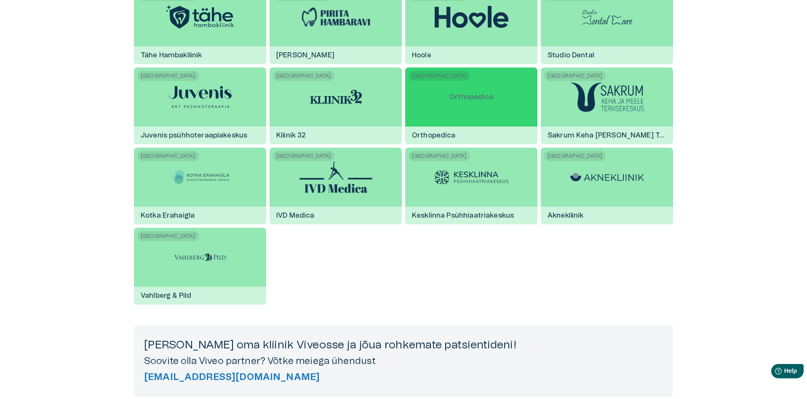
scroll to position [1183, 0]
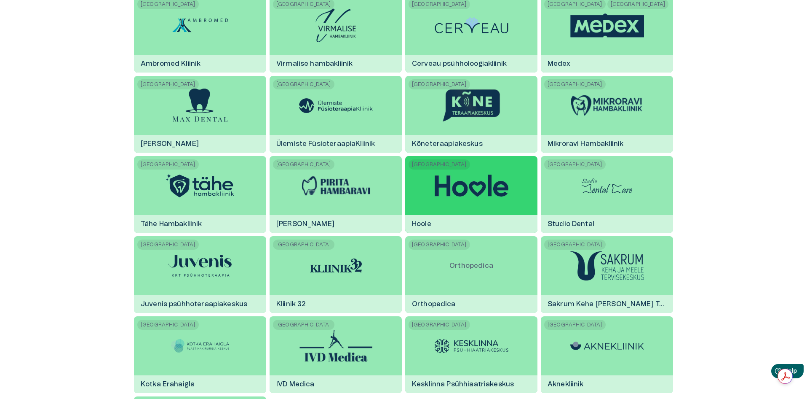
click at [480, 187] on img at bounding box center [472, 185] width 74 height 22
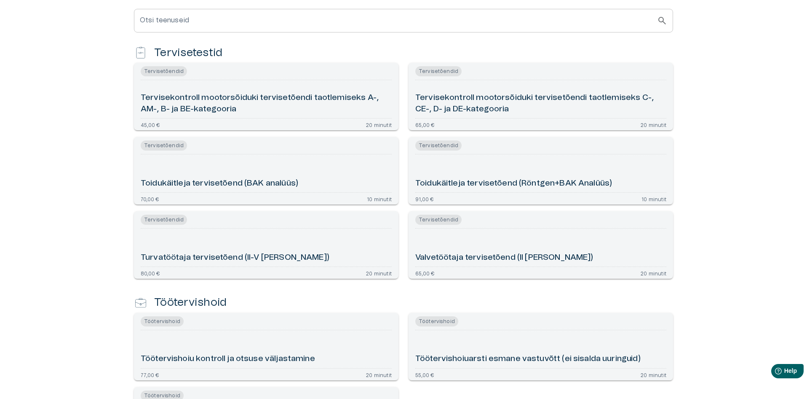
scroll to position [488, 0]
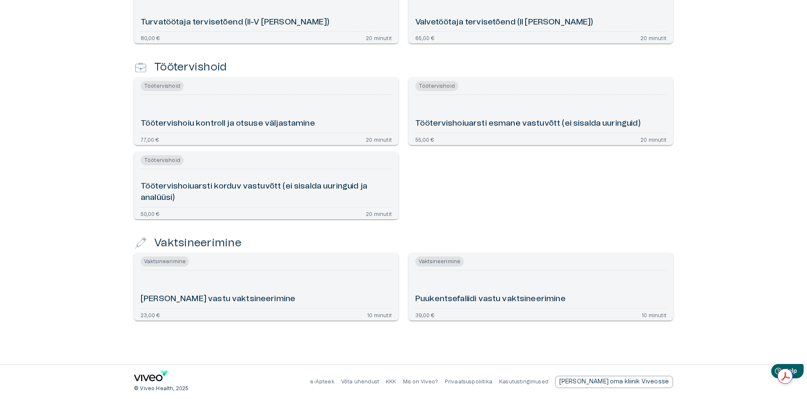
click at [233, 294] on h6 "[PERSON_NAME] vastu vaktsineerimine" at bounding box center [218, 298] width 155 height 11
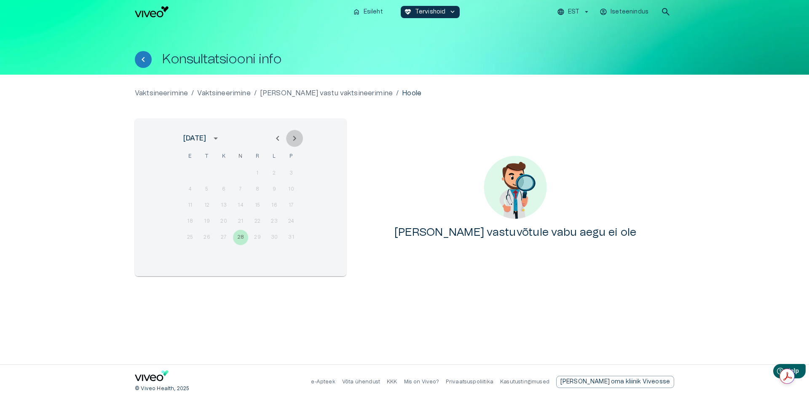
click at [293, 138] on icon "Next month" at bounding box center [294, 138] width 10 height 10
click at [295, 138] on icon "Next month" at bounding box center [294, 138] width 10 height 10
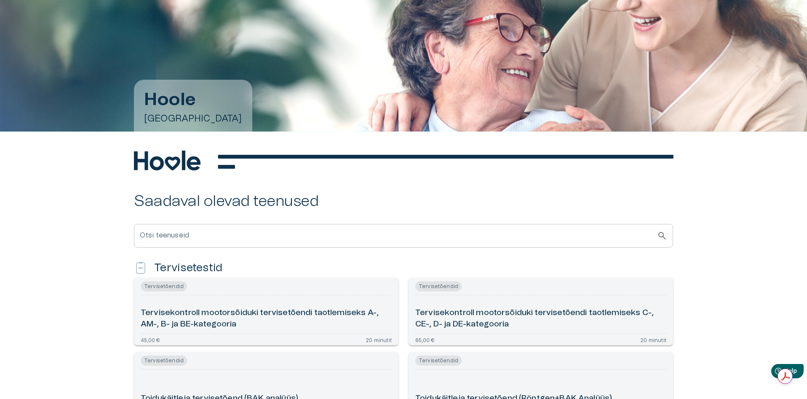
scroll to position [24, 0]
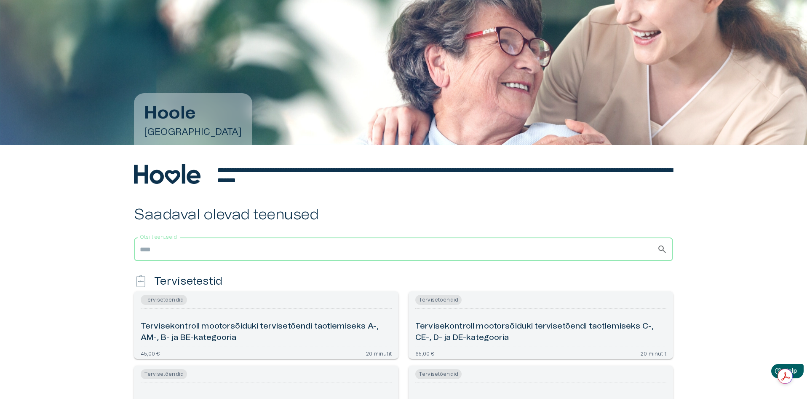
click at [641, 252] on input "Otsi teenuseid" at bounding box center [395, 249] width 523 height 24
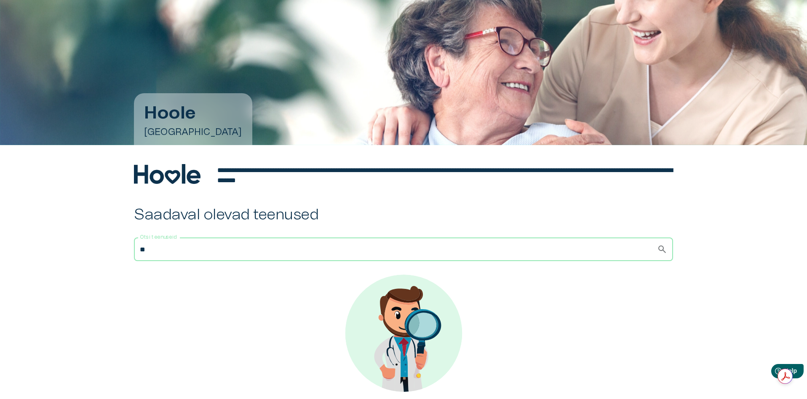
type input "*"
